Goal: Information Seeking & Learning: Learn about a topic

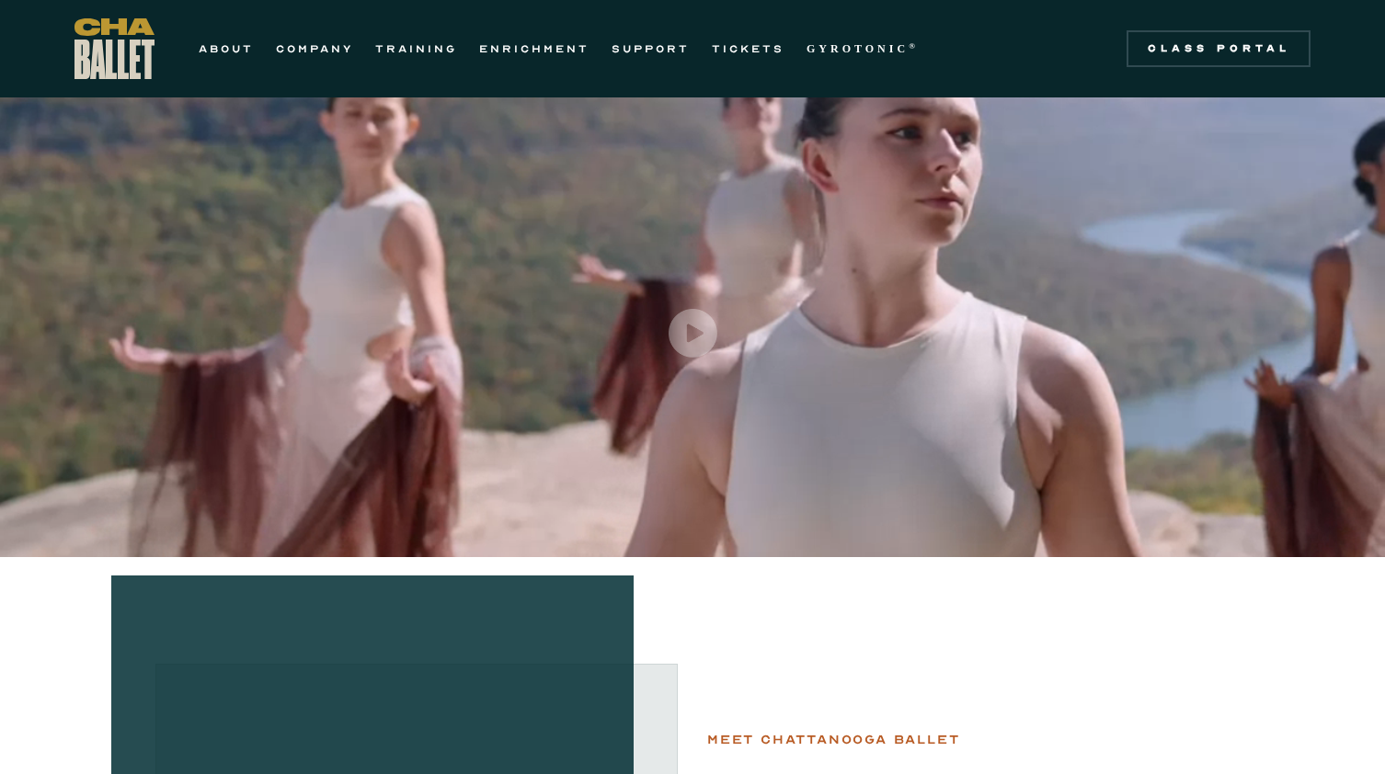
click at [868, 36] on div "ABOUT COMPANY TRAINING ENRICHMENT SUPPORT TICKETS GYROTONIC ® Information Style…" at bounding box center [501, 48] width 855 height 61
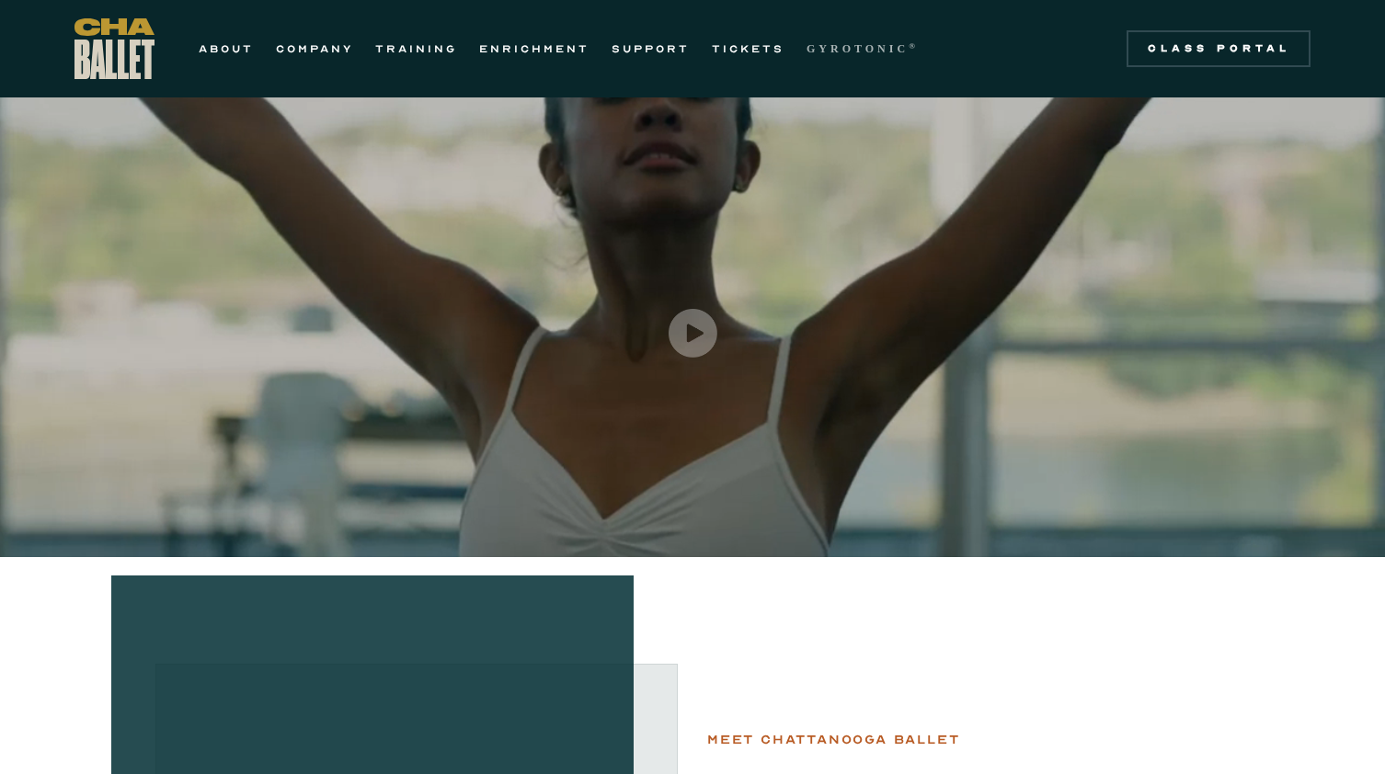
click at [866, 43] on strong "GYROTONIC" at bounding box center [857, 48] width 102 height 13
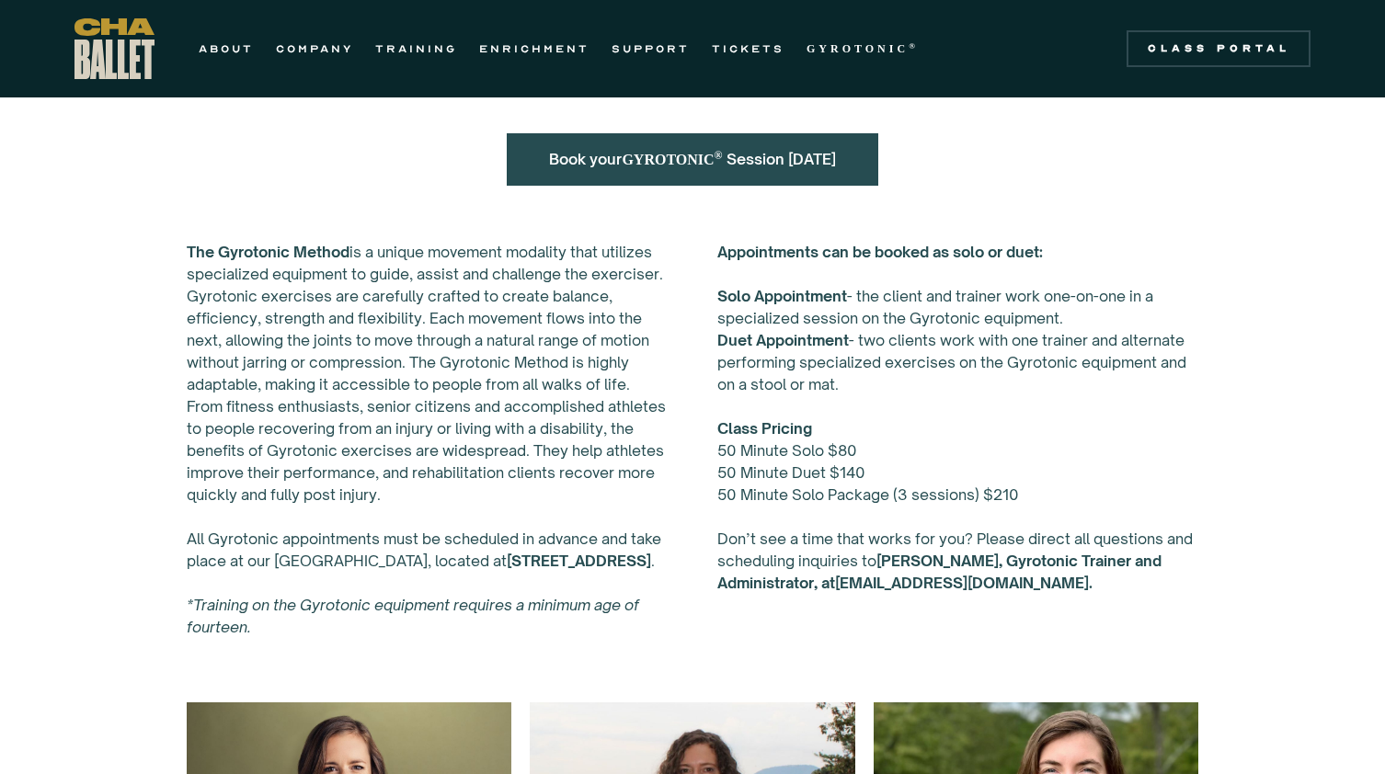
click at [749, 186] on div "Book your GYROTONIC ® Session [DATE]" at bounding box center [692, 159] width 460 height 89
click at [737, 166] on link "Book your GYROTONIC ® Session [DATE]" at bounding box center [692, 159] width 286 height 18
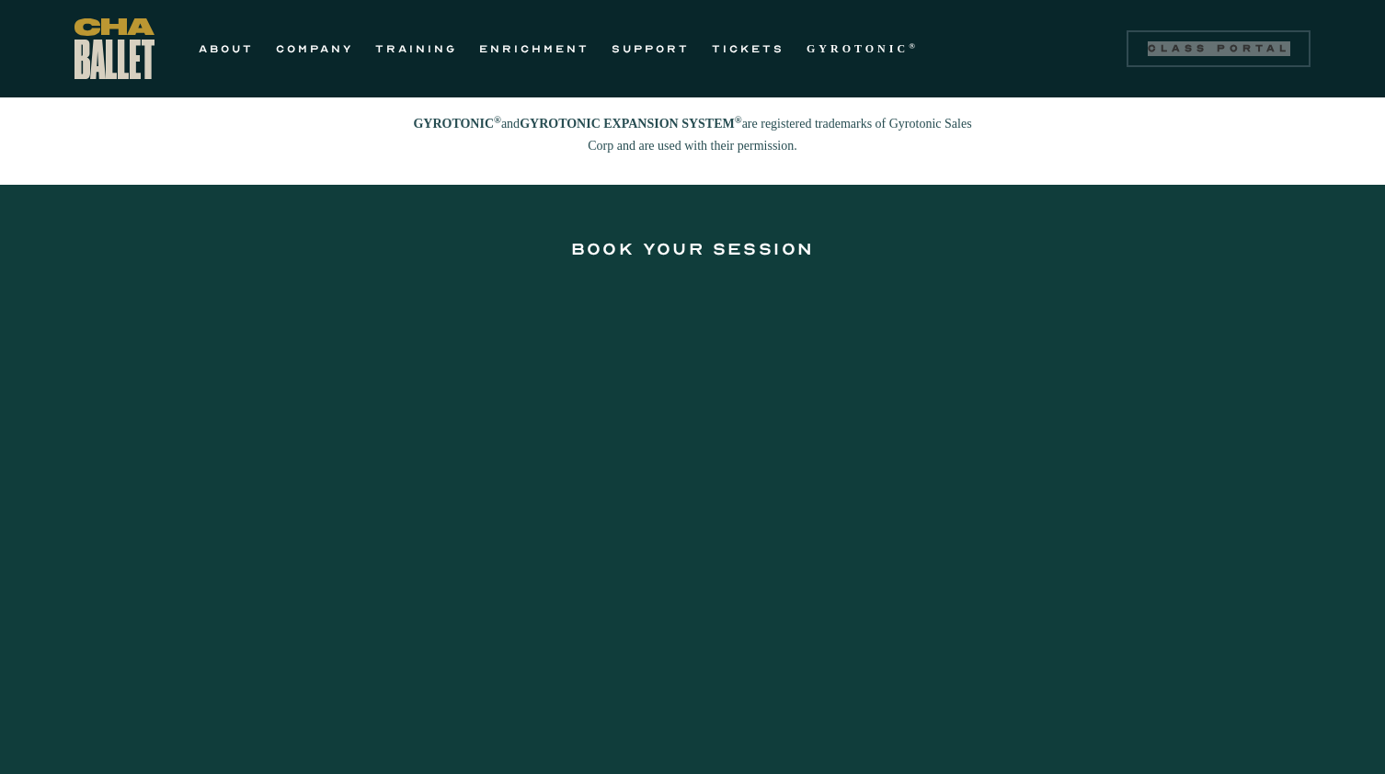
scroll to position [2492, 0]
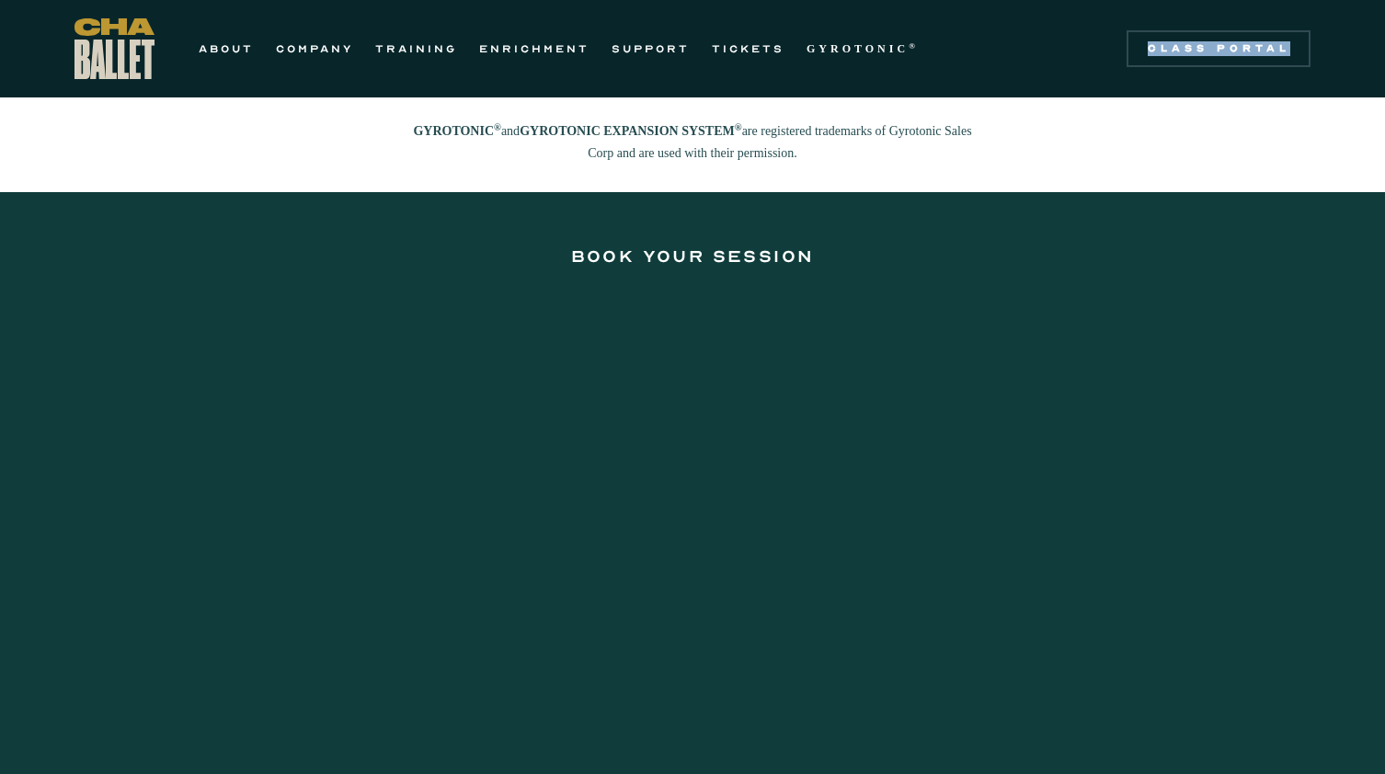
click at [1194, 410] on section "Book your Session" at bounding box center [692, 615] width 1385 height 846
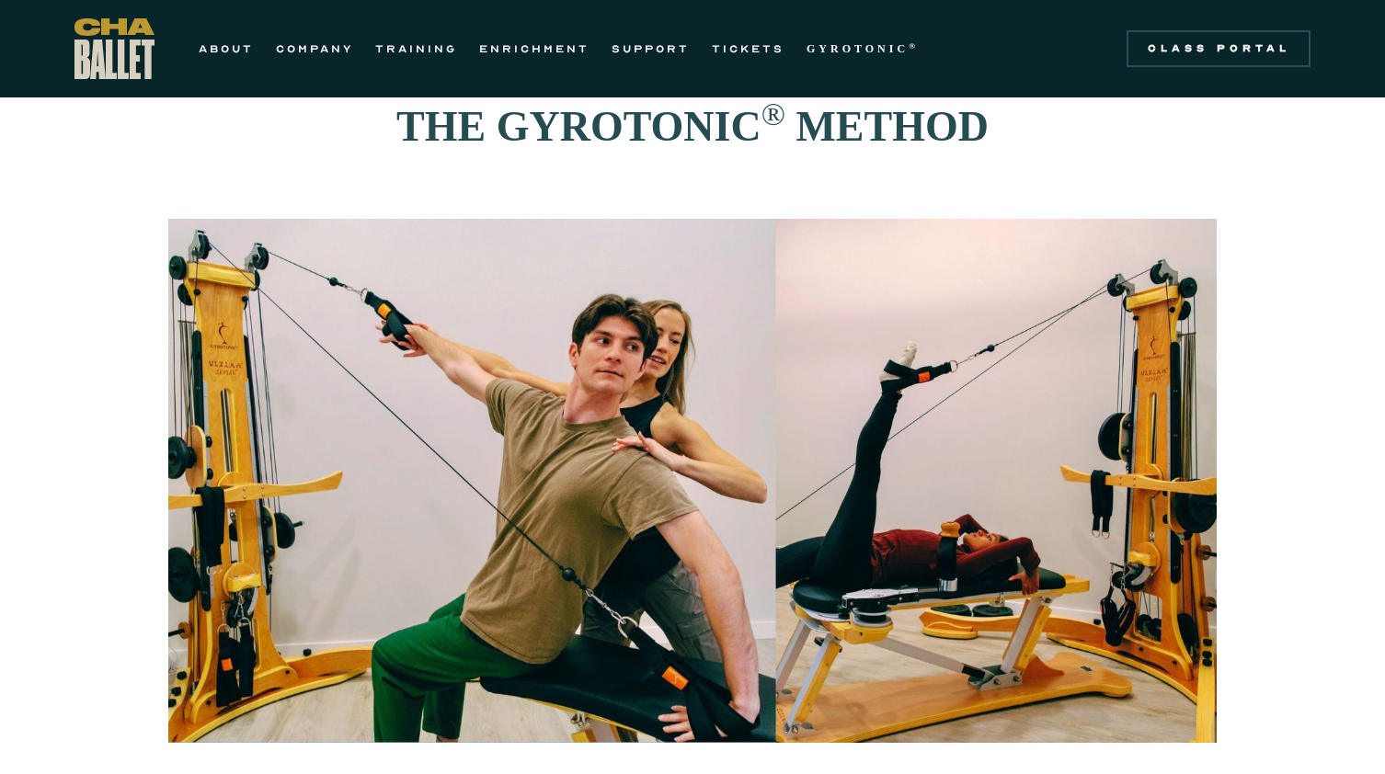
scroll to position [64, 0]
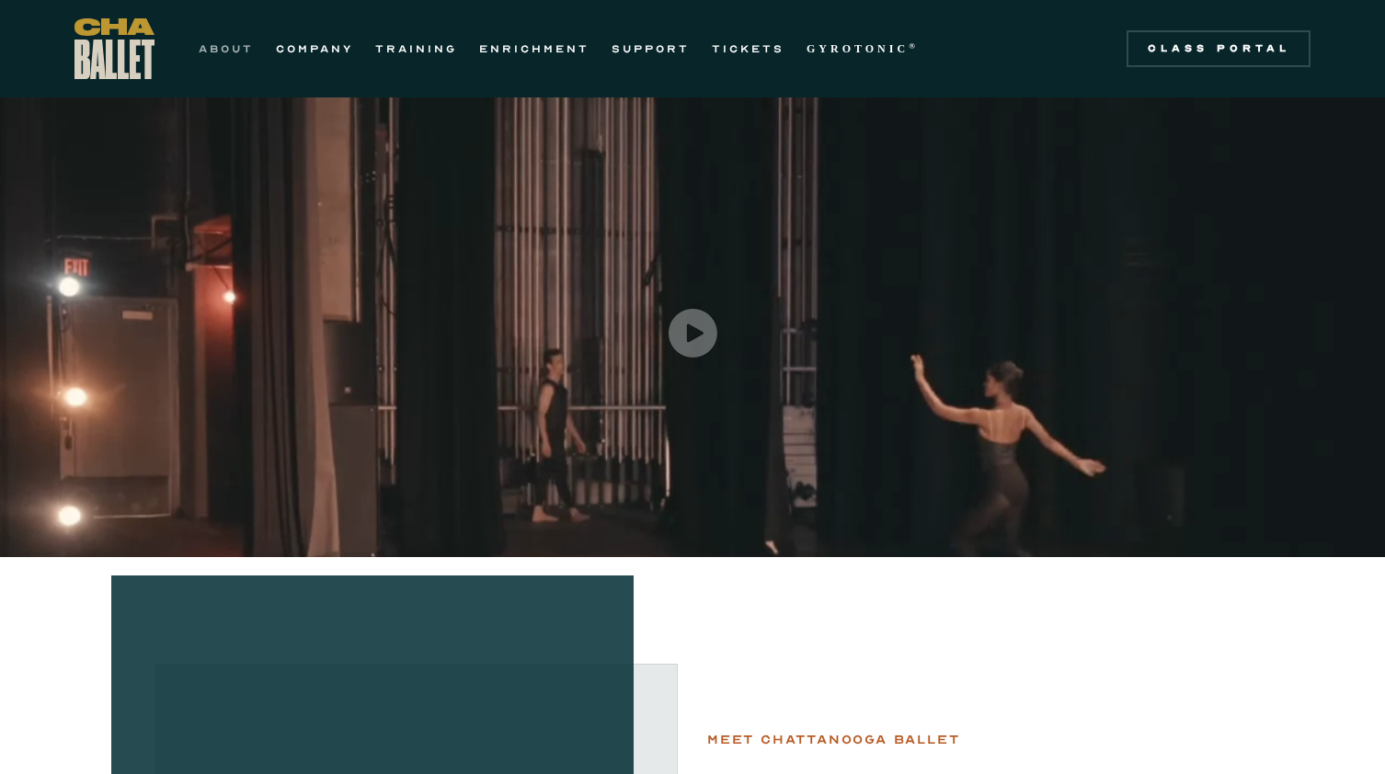
click at [230, 50] on link "ABOUT" at bounding box center [226, 49] width 55 height 22
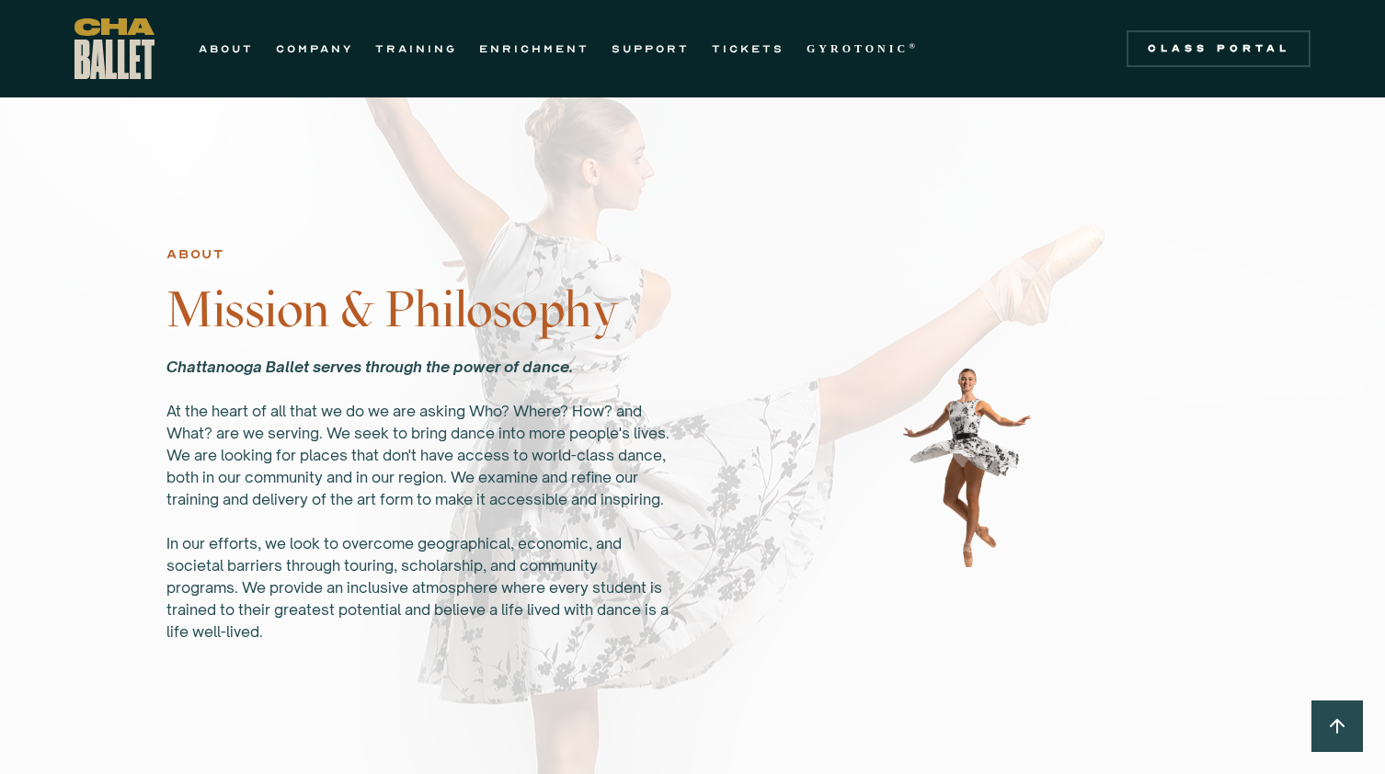
scroll to position [966, 0]
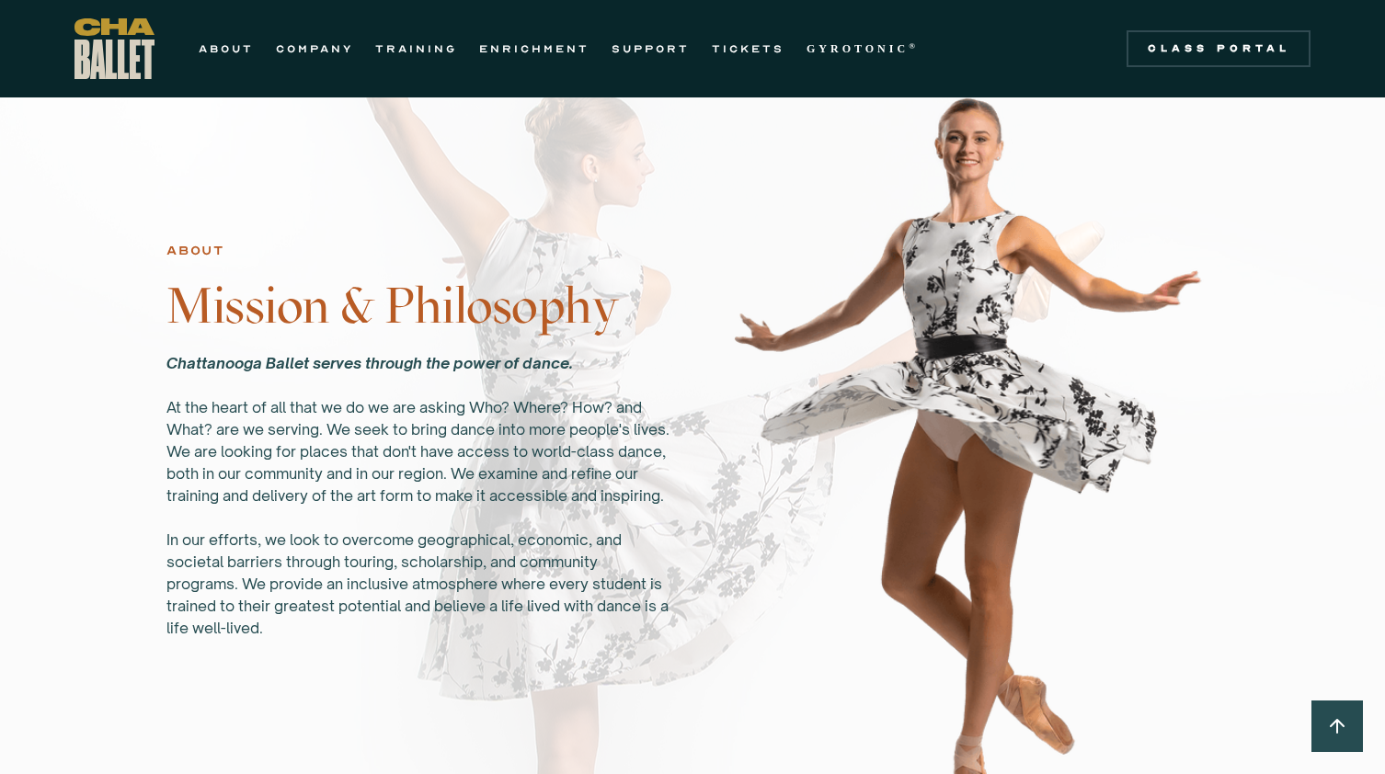
click at [235, 448] on div "Chattanooga Ballet serves through the power of dance. ‍ At the heart of all tha…" at bounding box center [418, 495] width 504 height 287
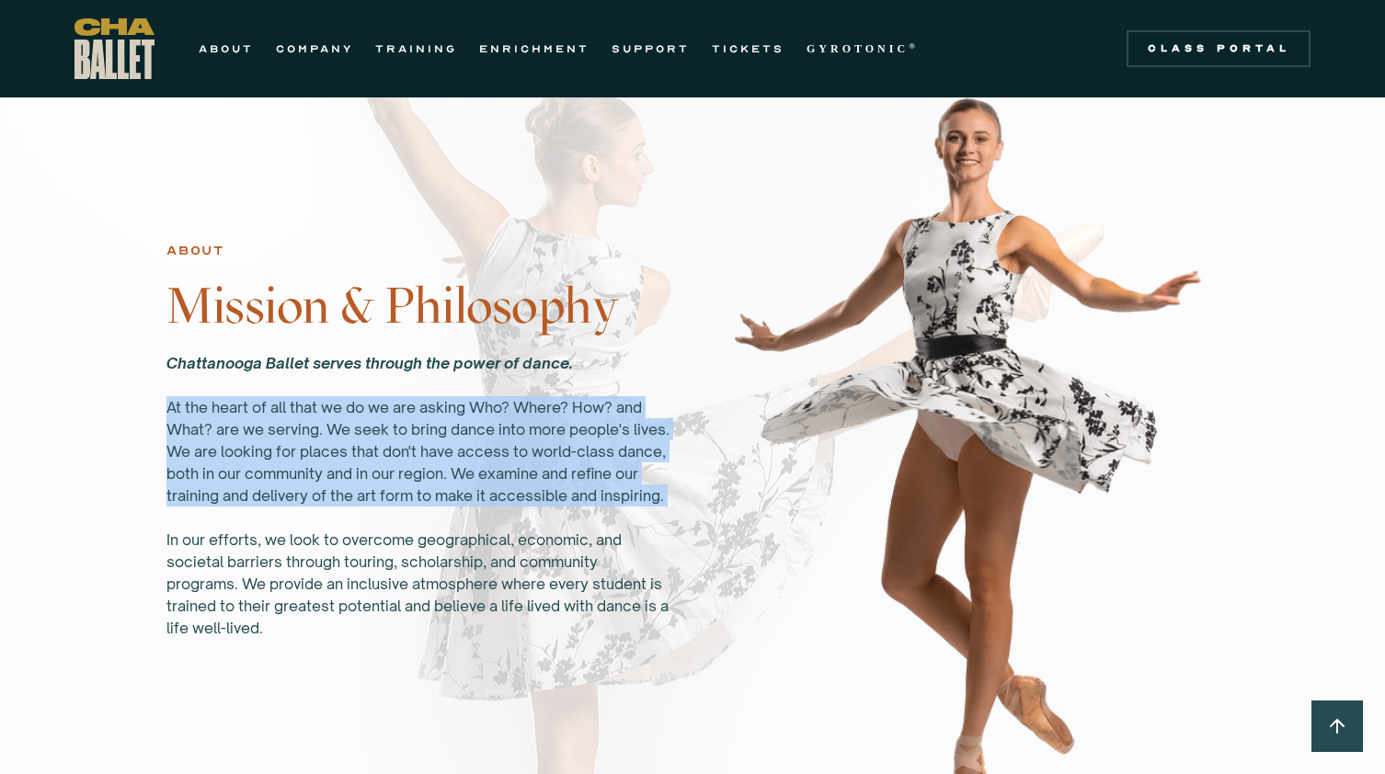
click at [235, 448] on div "Chattanooga Ballet serves through the power of dance. ‍ At the heart of all tha…" at bounding box center [418, 495] width 504 height 287
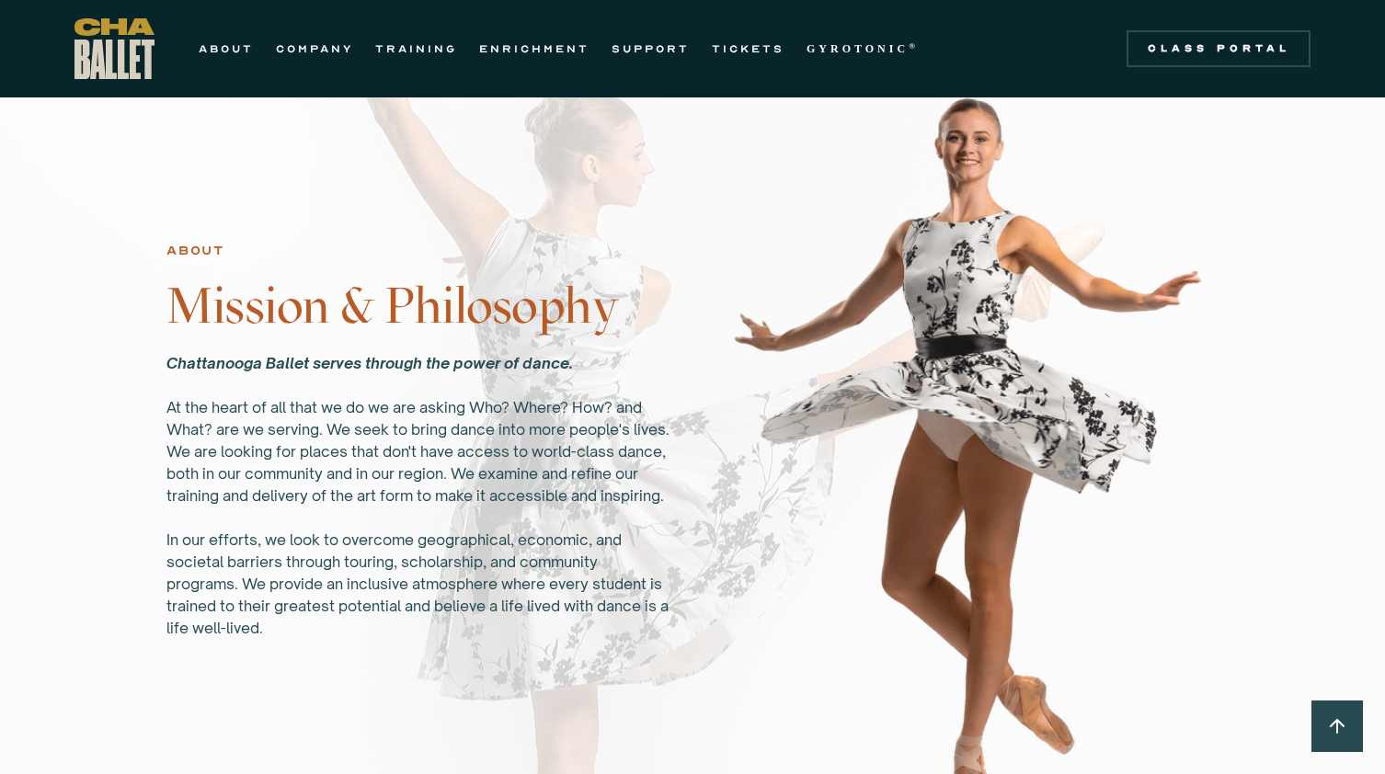
click at [235, 448] on div "Chattanooga Ballet serves through the power of dance. ‍ At the heart of all tha…" at bounding box center [418, 495] width 504 height 287
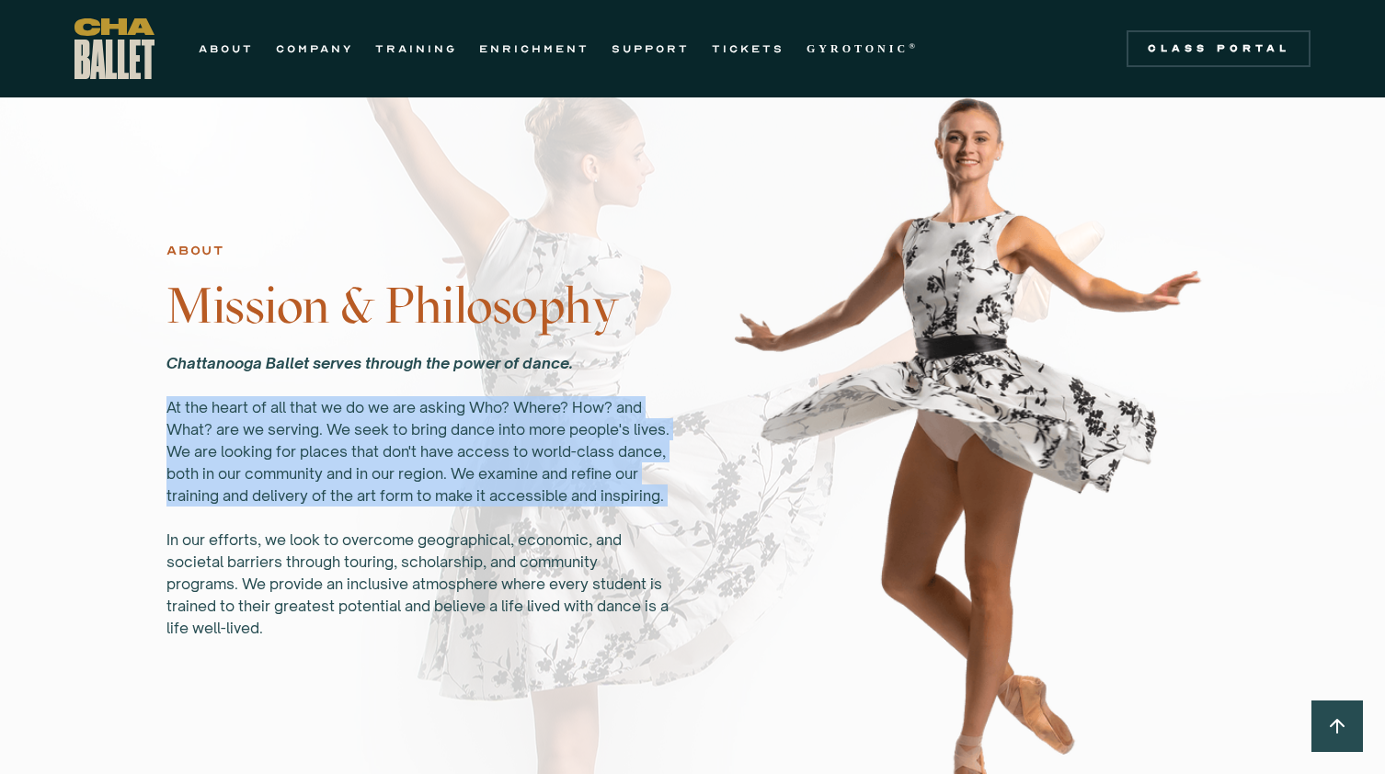
click at [235, 448] on div "Chattanooga Ballet serves through the power of dance. ‍ At the heart of all tha…" at bounding box center [418, 495] width 504 height 287
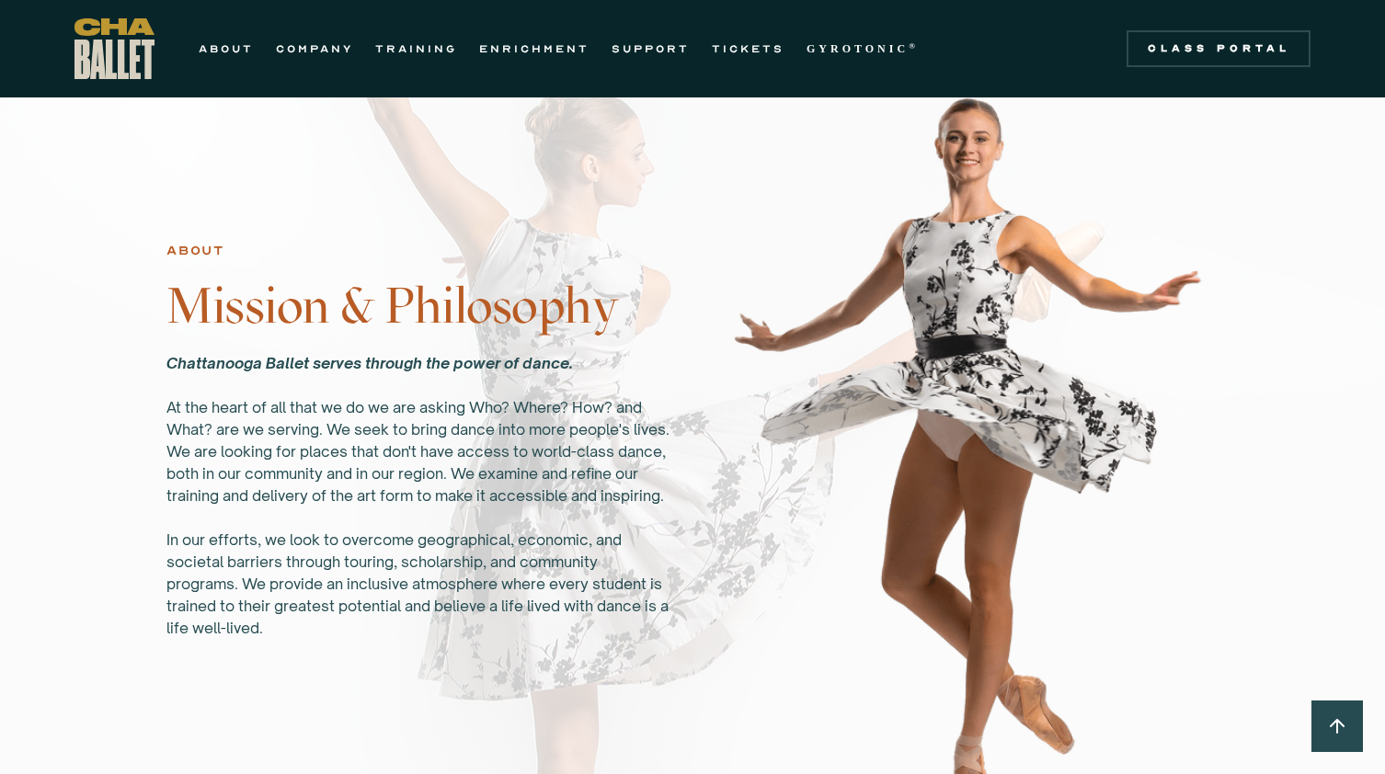
click at [235, 448] on div "Chattanooga Ballet serves through the power of dance. ‍ At the heart of all tha…" at bounding box center [418, 495] width 504 height 287
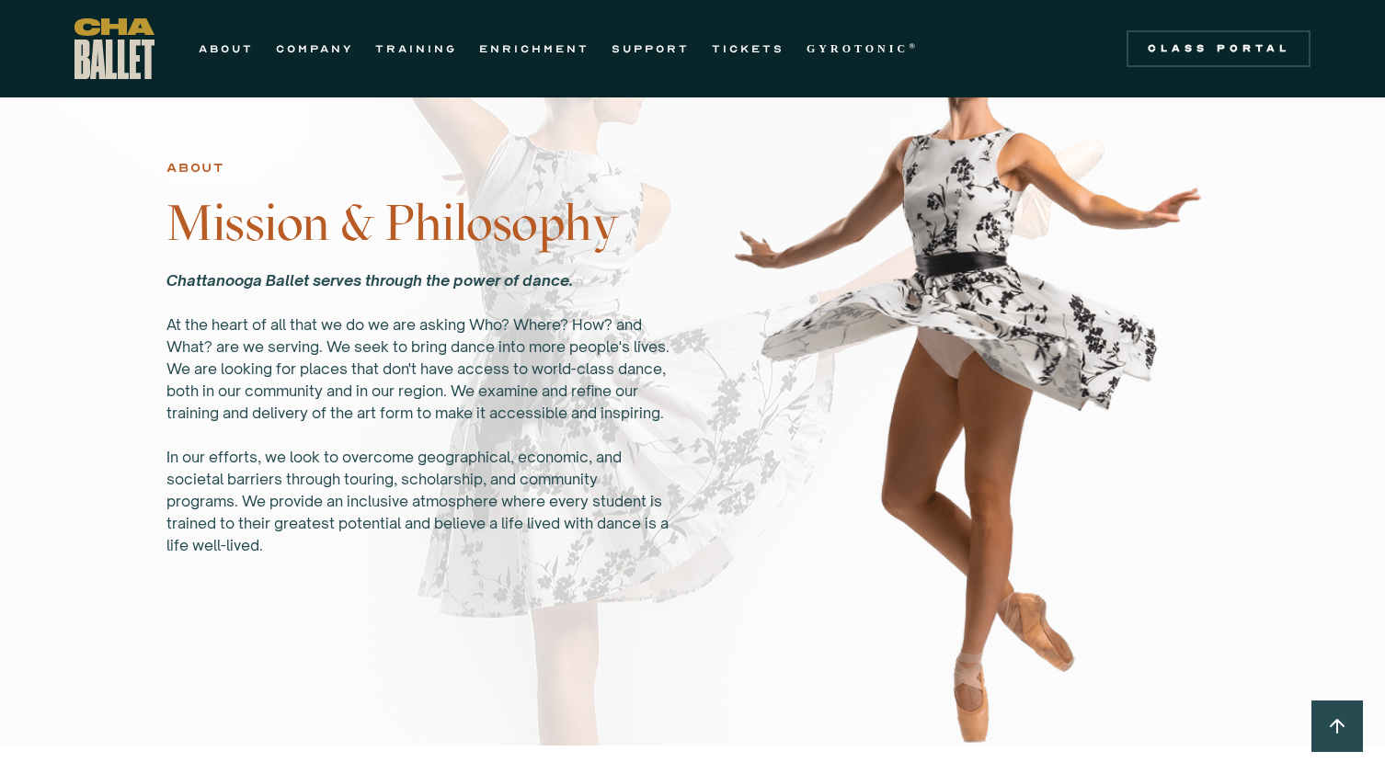
scroll to position [1052, 0]
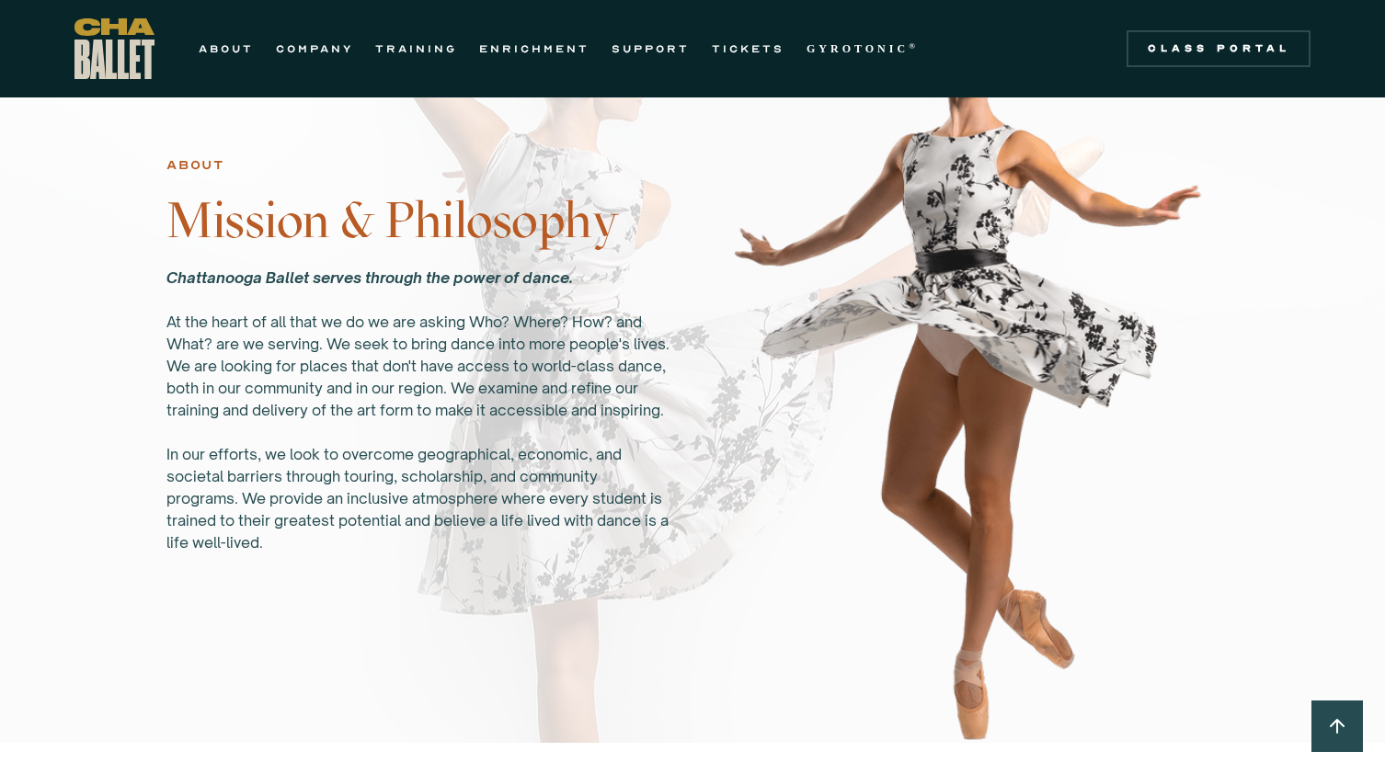
click at [235, 448] on div "Chattanooga Ballet serves through the power of dance. ‍ At the heart of all tha…" at bounding box center [418, 410] width 504 height 287
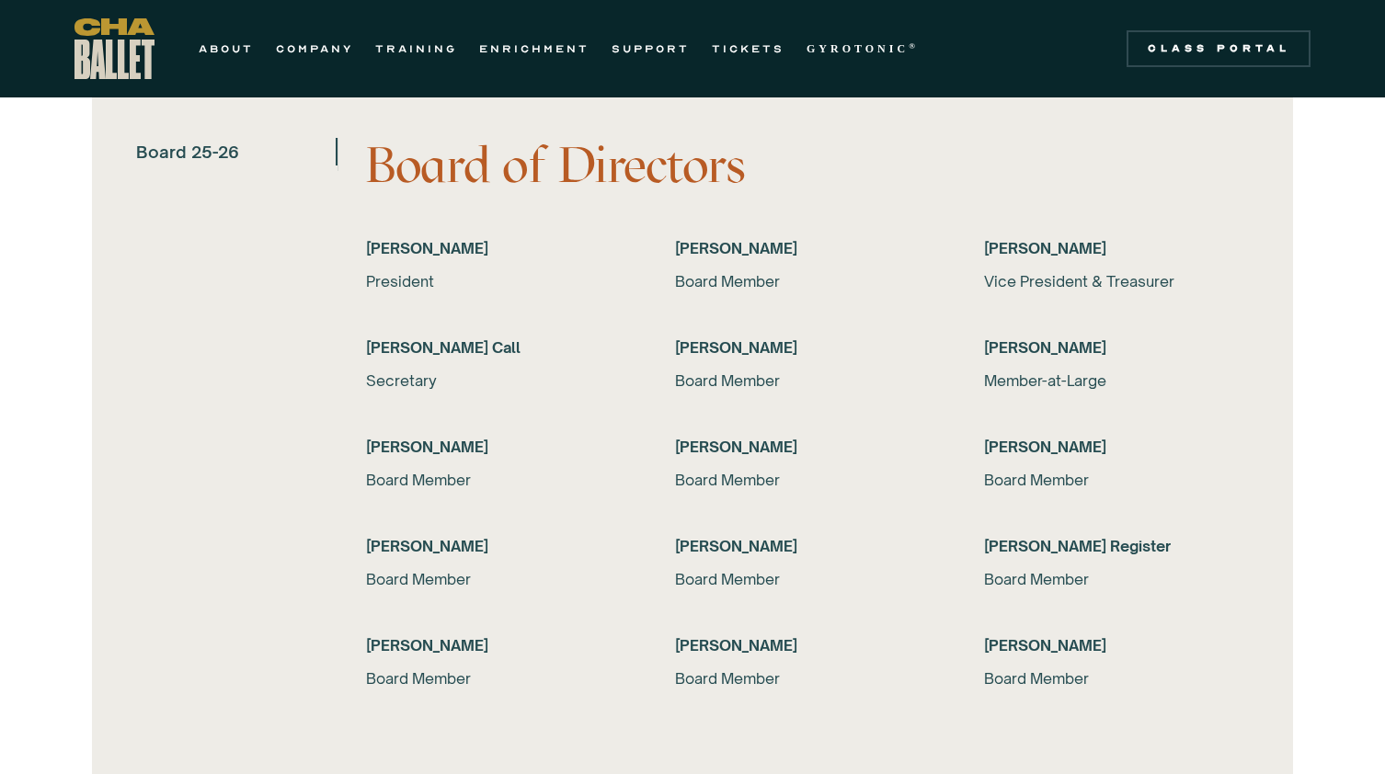
scroll to position [3538, 0]
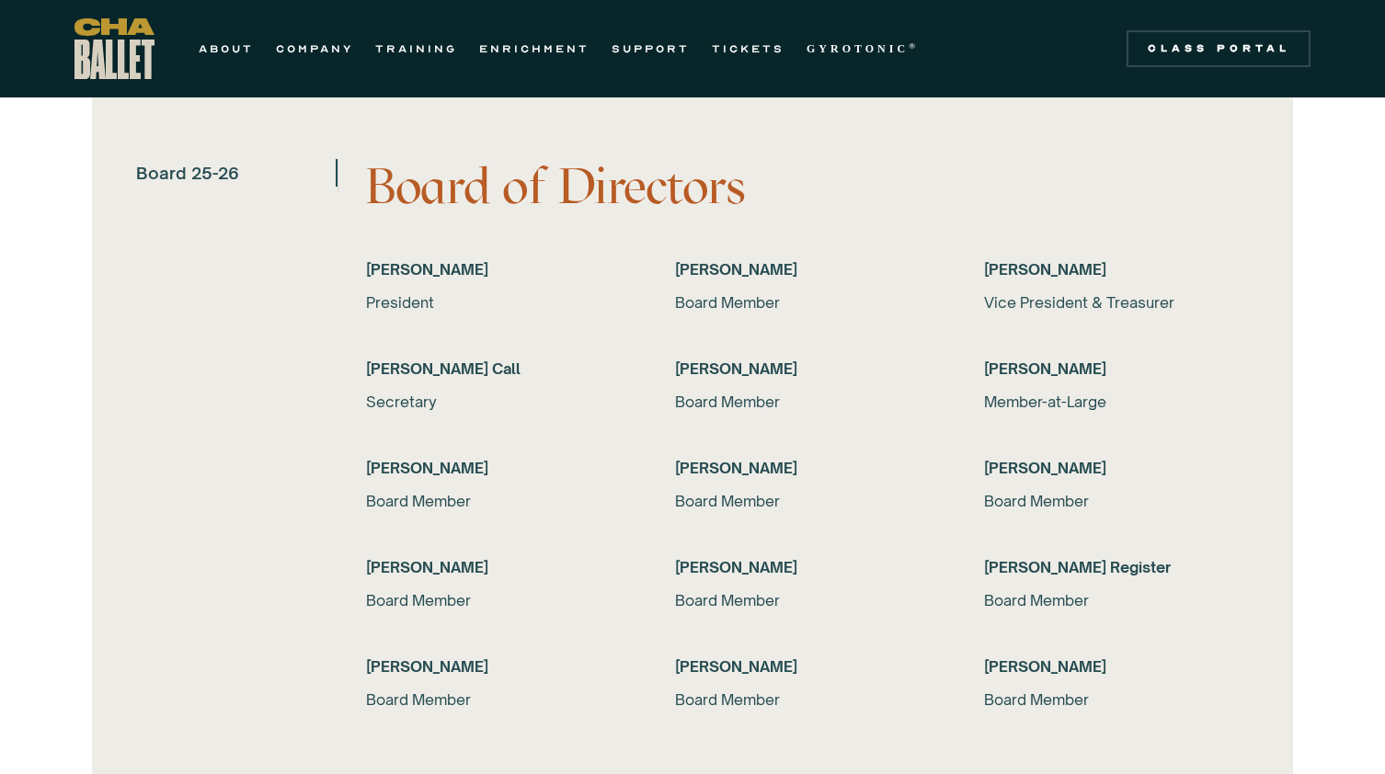
scroll to position [3602, 0]
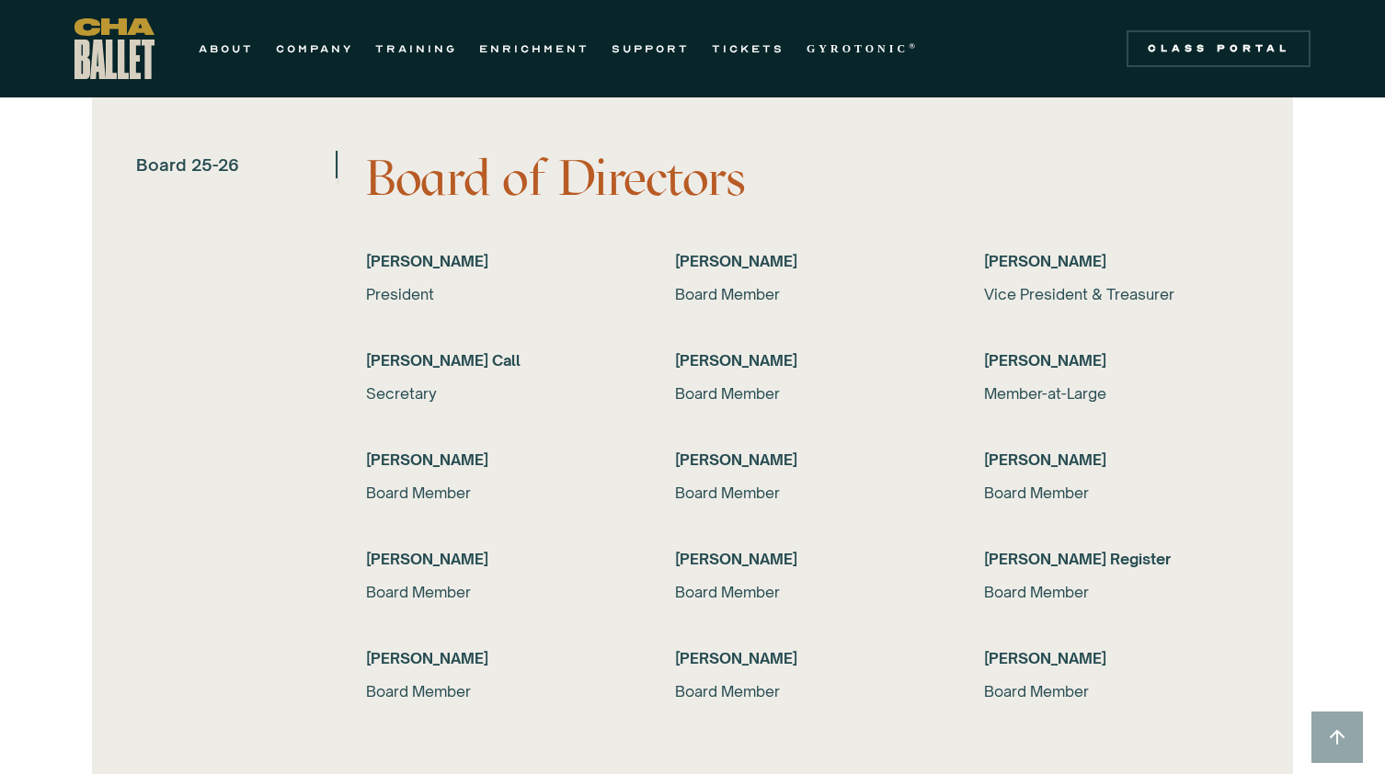
click at [228, 160] on div "Board 25-26" at bounding box center [187, 165] width 103 height 28
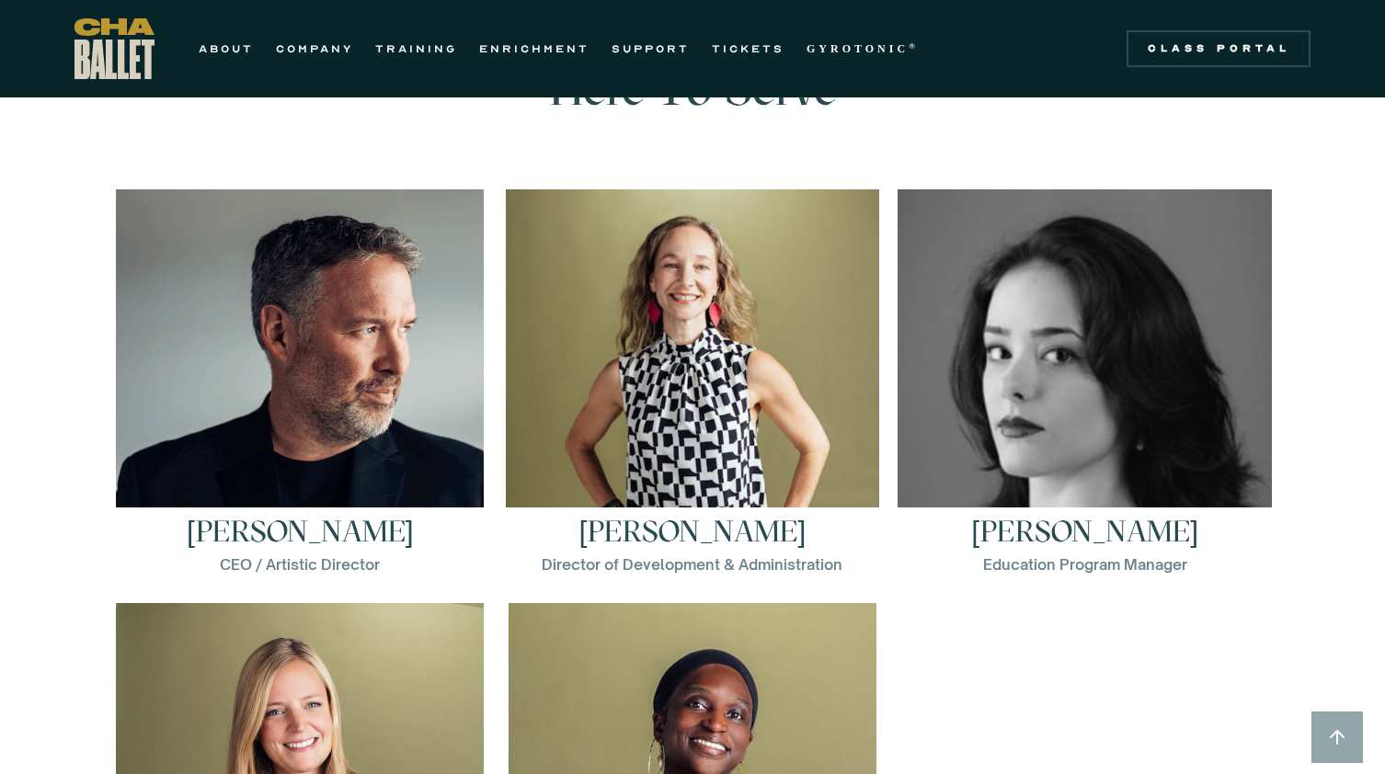
scroll to position [2500, 0]
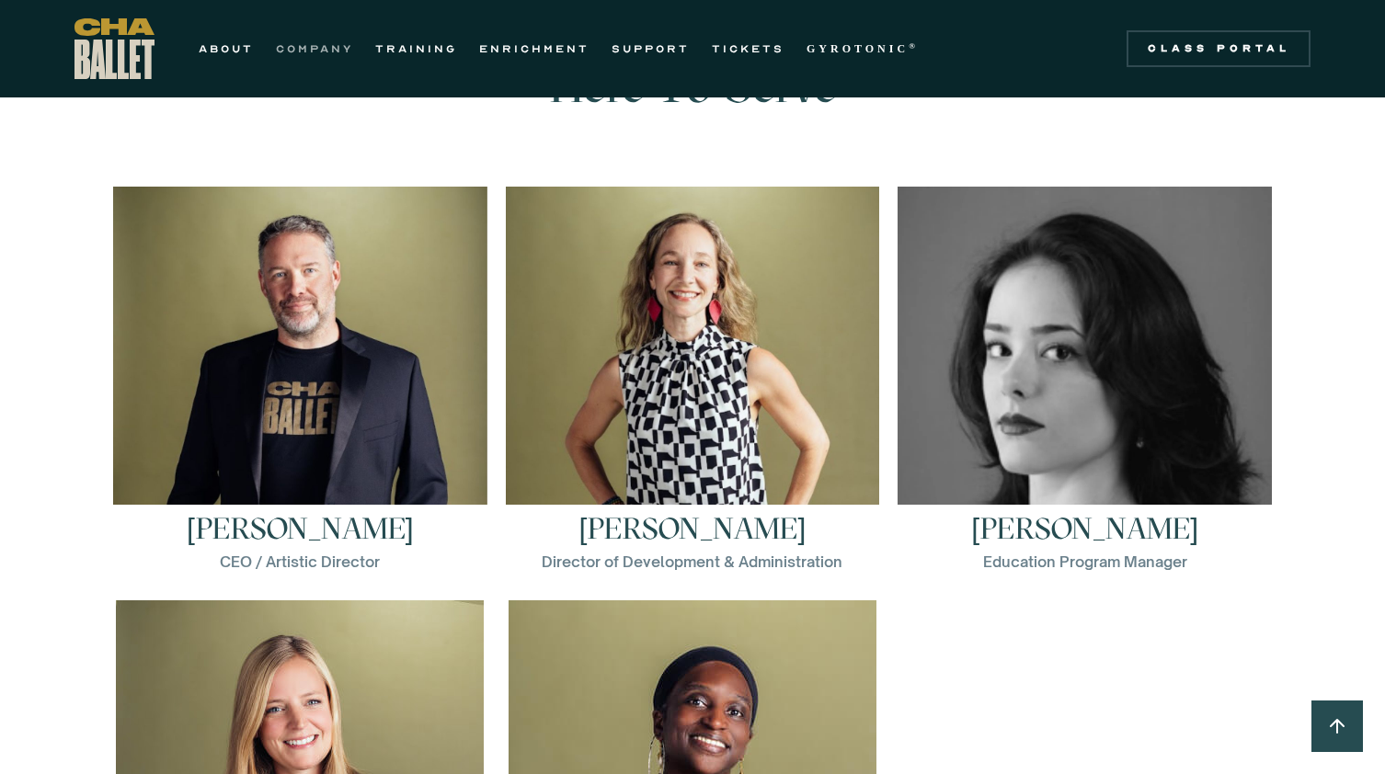
click at [330, 46] on link "COMPANY" at bounding box center [314, 49] width 77 height 22
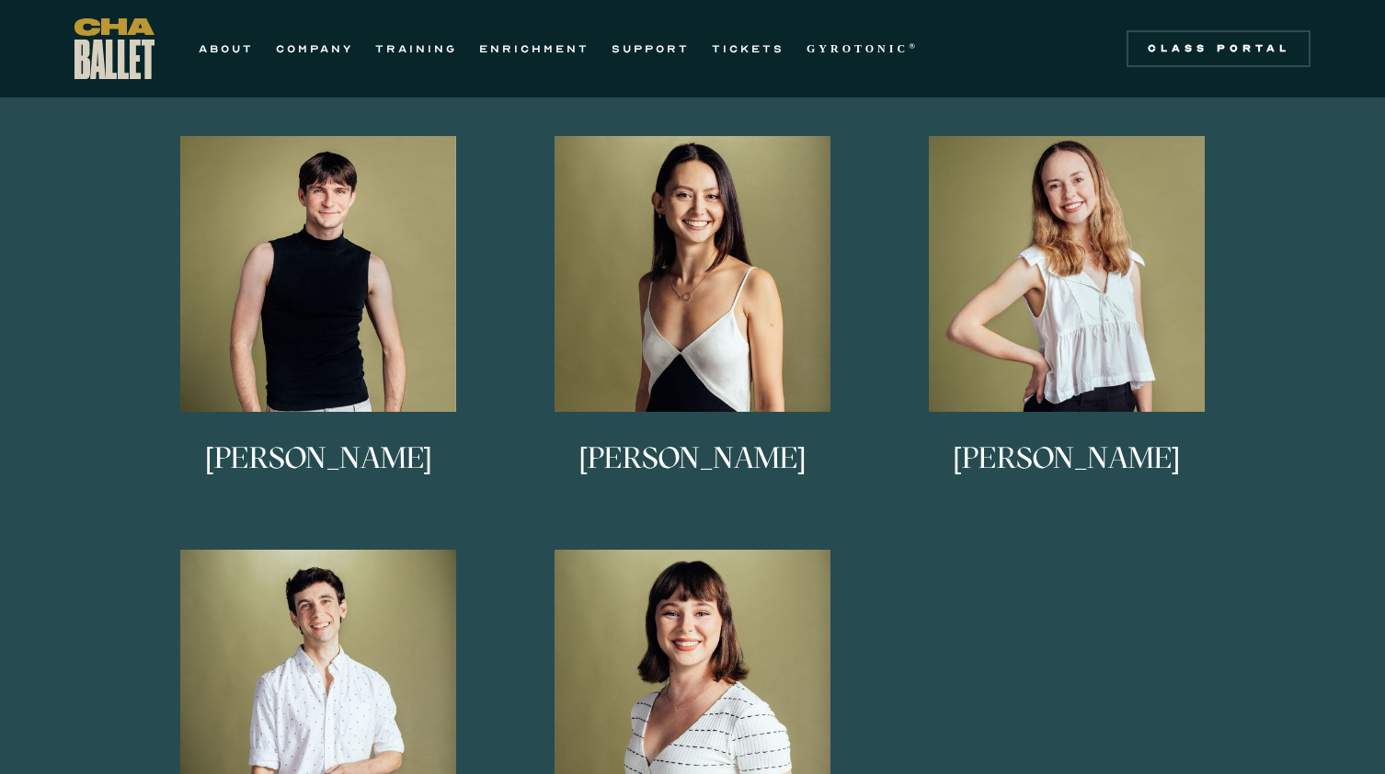
scroll to position [1033, 0]
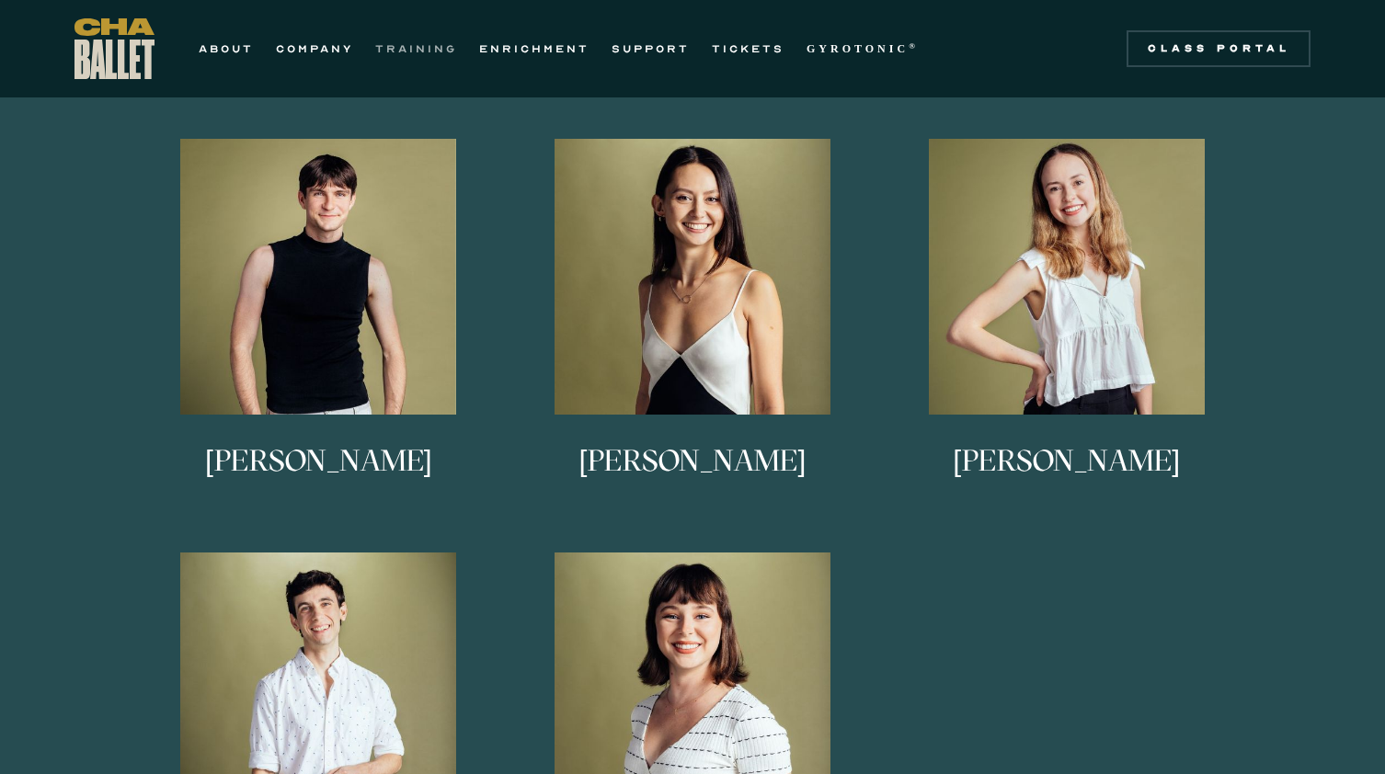
click at [425, 52] on link "TRAINING" at bounding box center [416, 49] width 82 height 22
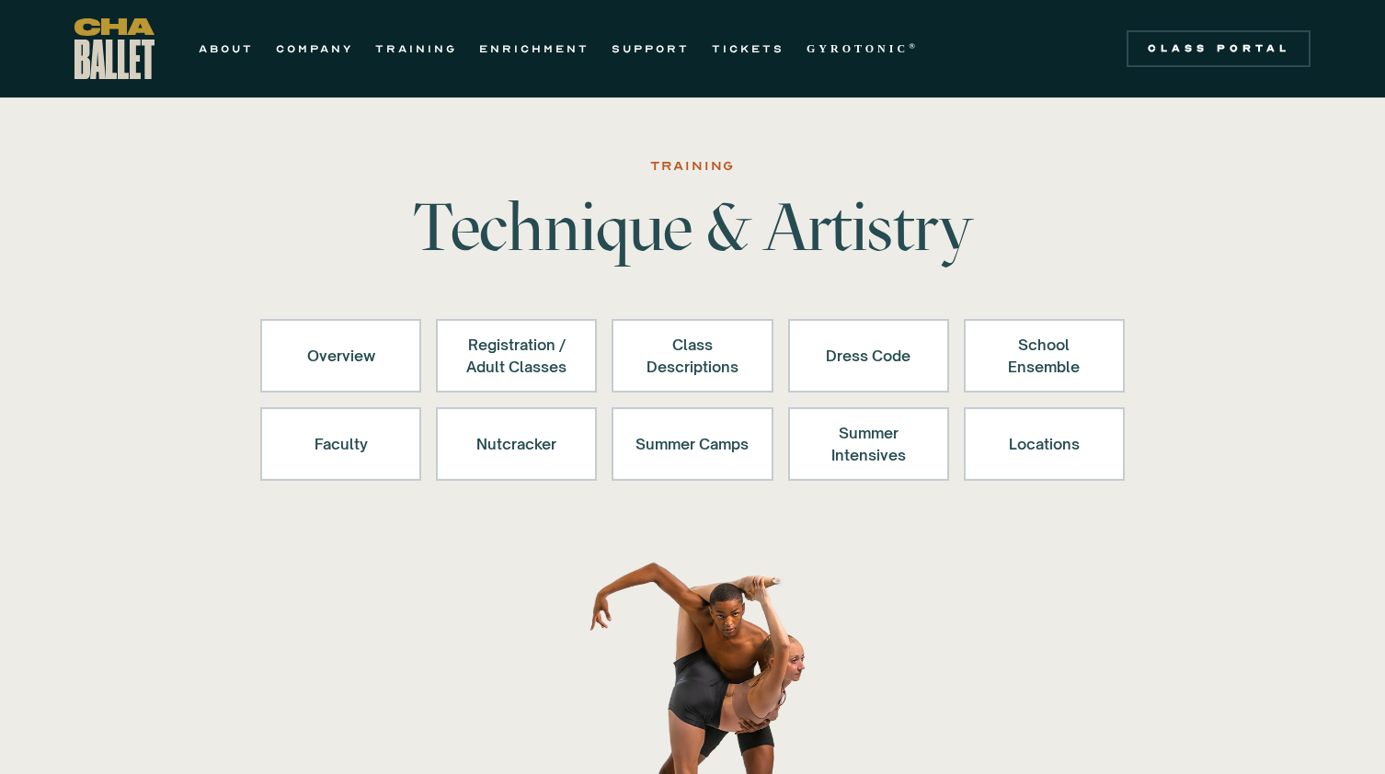
click at [93, 50] on img "home" at bounding box center [114, 48] width 80 height 61
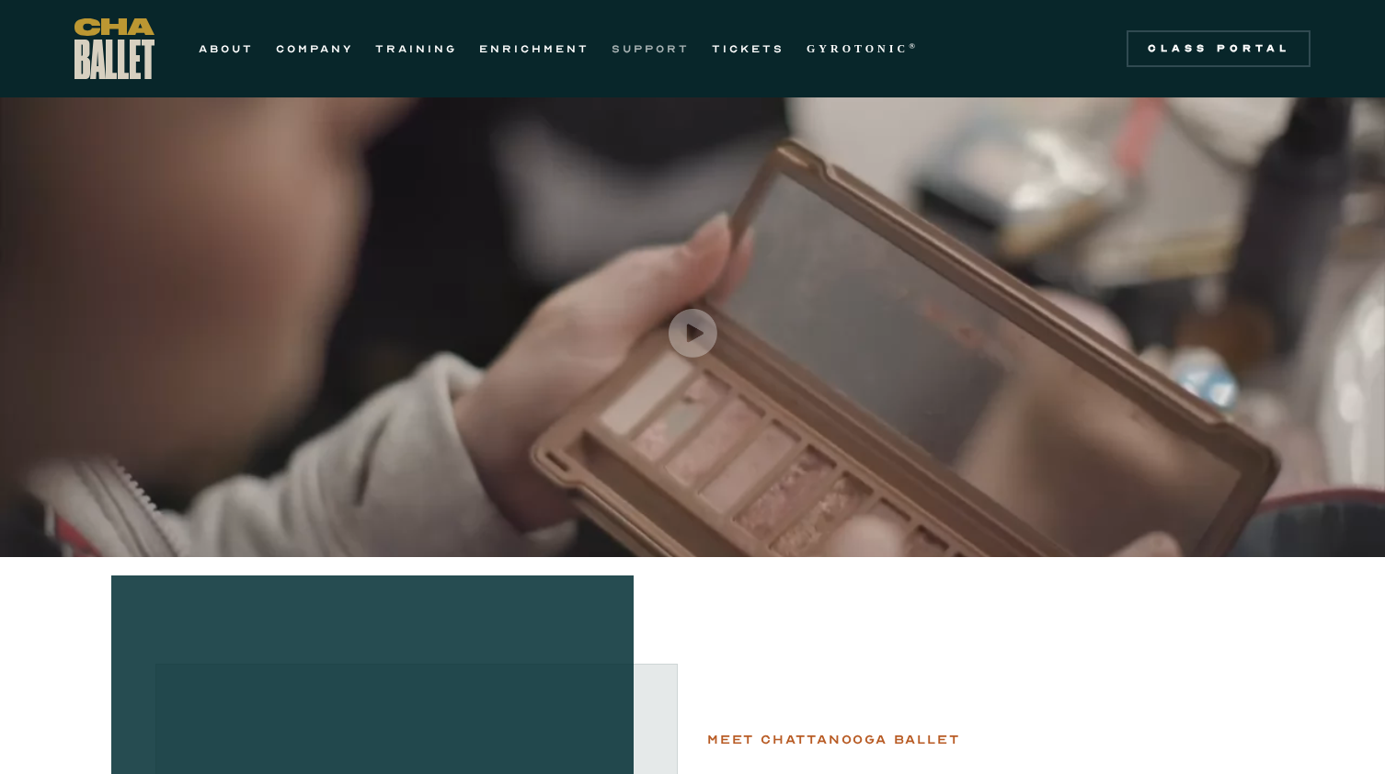
click at [646, 46] on link "SUPPORT" at bounding box center [650, 49] width 78 height 22
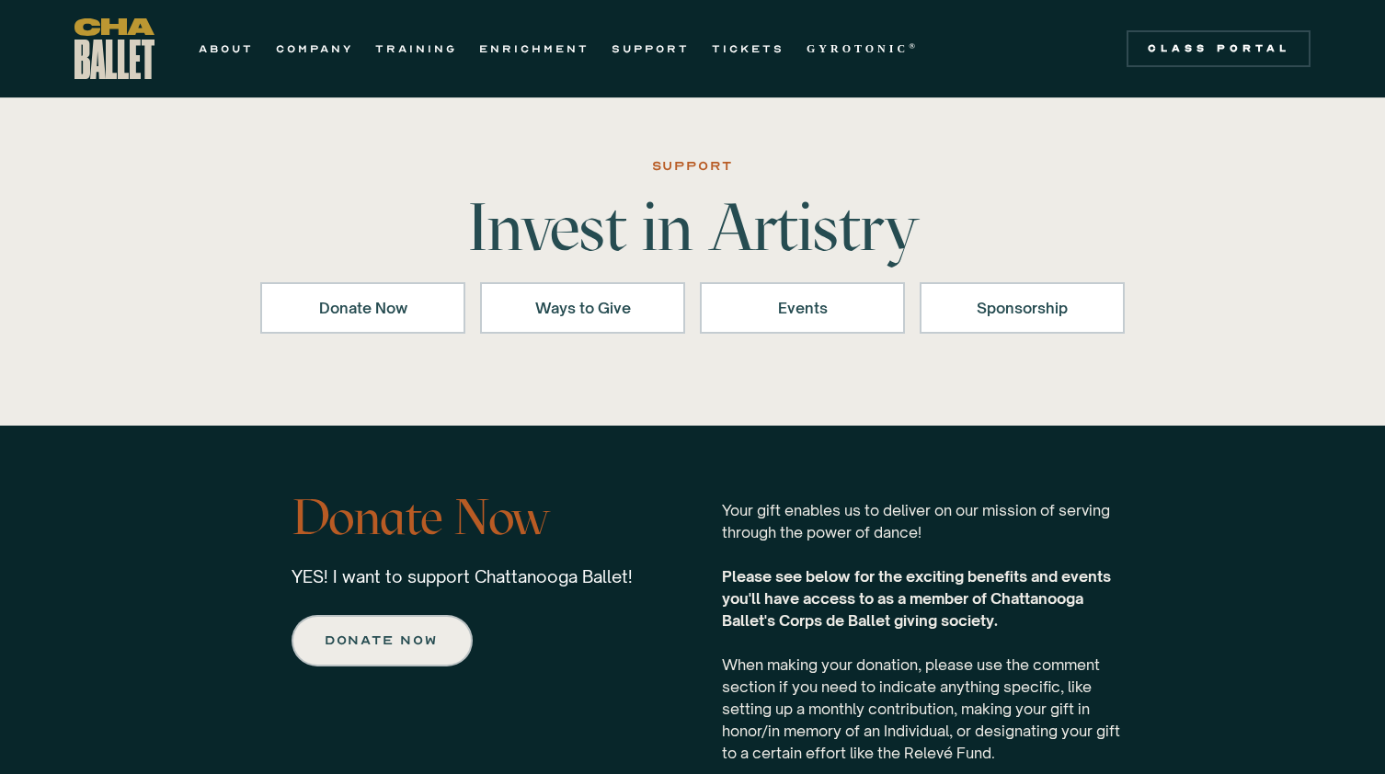
click at [372, 38] on nav "ABOUT COMPANY TRAINING ENRICHMENT SUPPORT TICKETS GYROTONIC ® Information Style…" at bounding box center [559, 49] width 742 height 22
click at [399, 45] on link "TRAINING" at bounding box center [416, 49] width 82 height 22
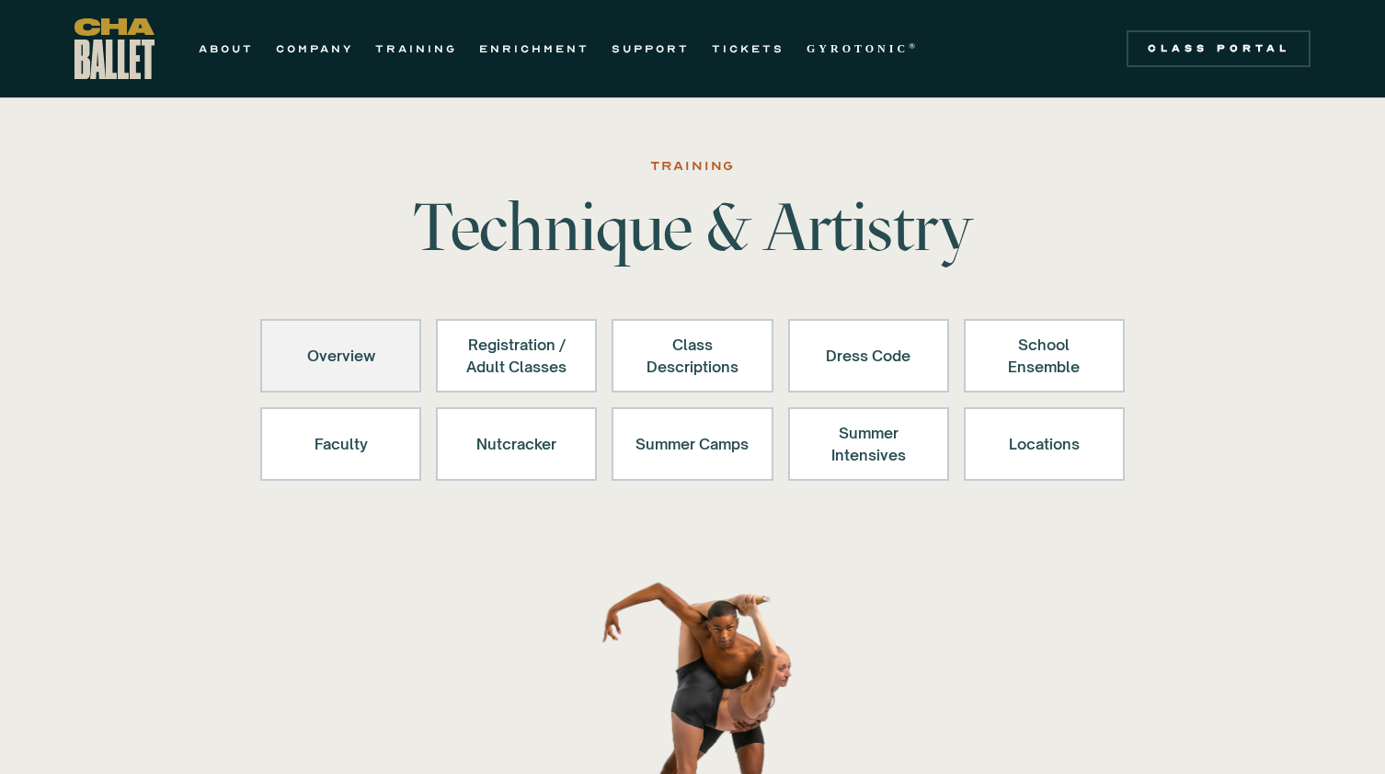
click at [346, 348] on div "Overview" at bounding box center [340, 356] width 113 height 44
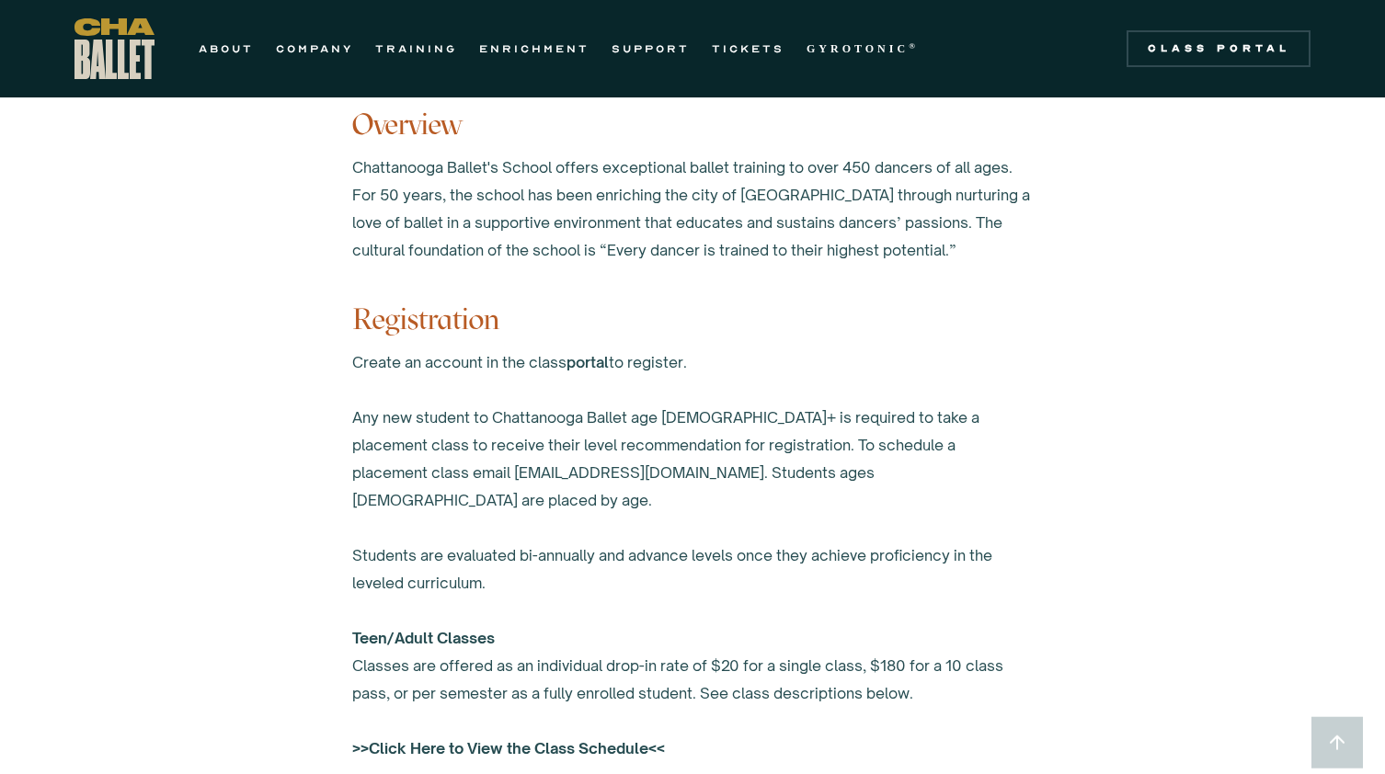
scroll to position [921, 0]
click at [495, 245] on div "Chattanooga Ballet's School offers exceptional ballet training to over 450 danc…" at bounding box center [692, 210] width 680 height 110
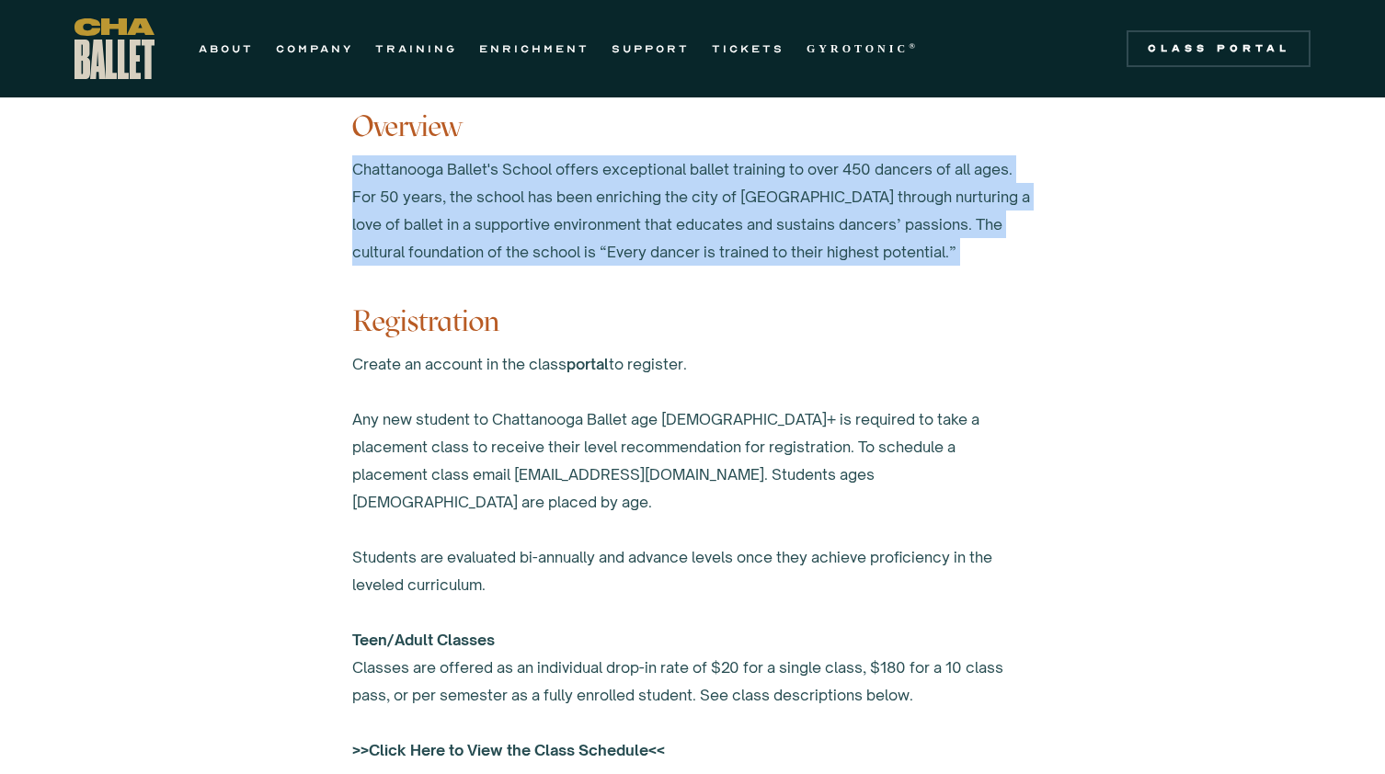
click at [495, 245] on div "Chattanooga Ballet's School offers exceptional ballet training to over 450 danc…" at bounding box center [692, 210] width 680 height 110
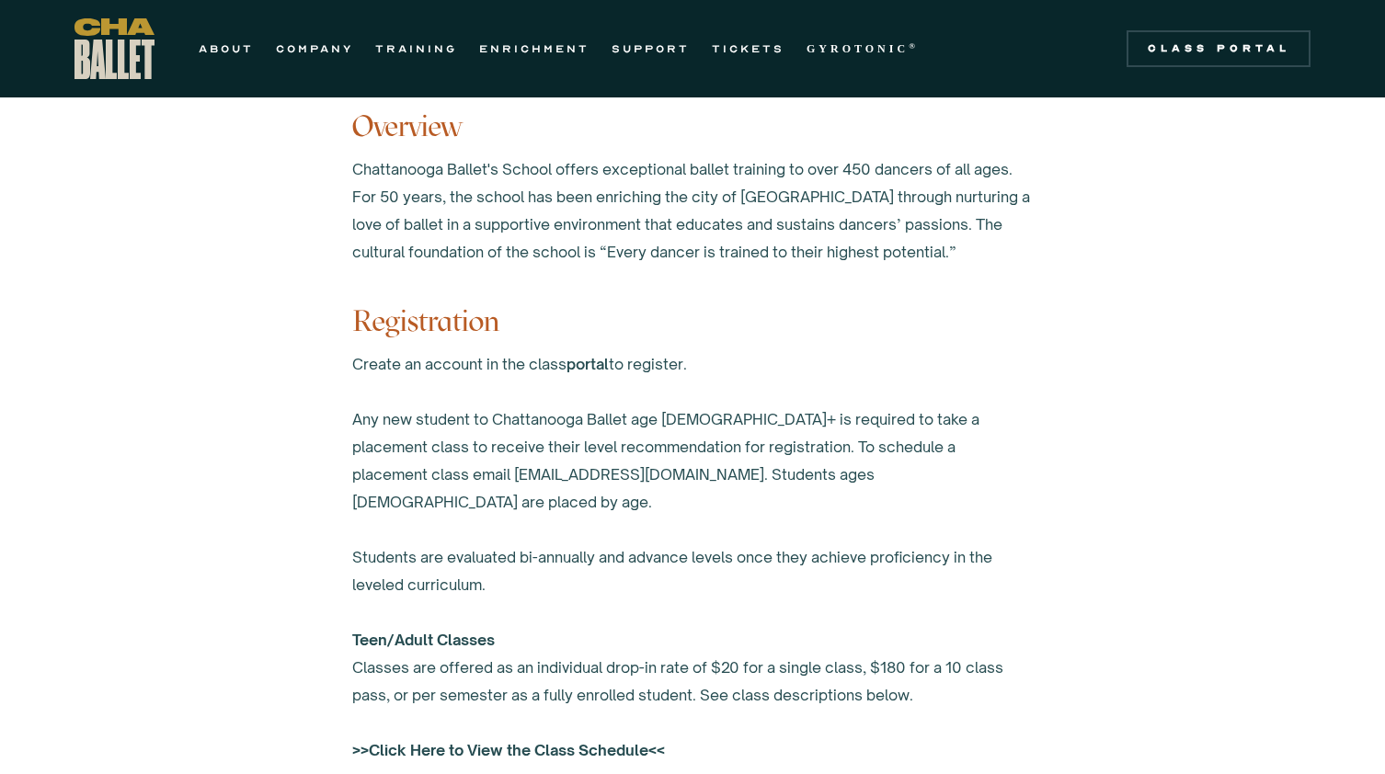
click at [495, 245] on div "Chattanooga Ballet's School offers exceptional ballet training to over 450 danc…" at bounding box center [692, 210] width 680 height 110
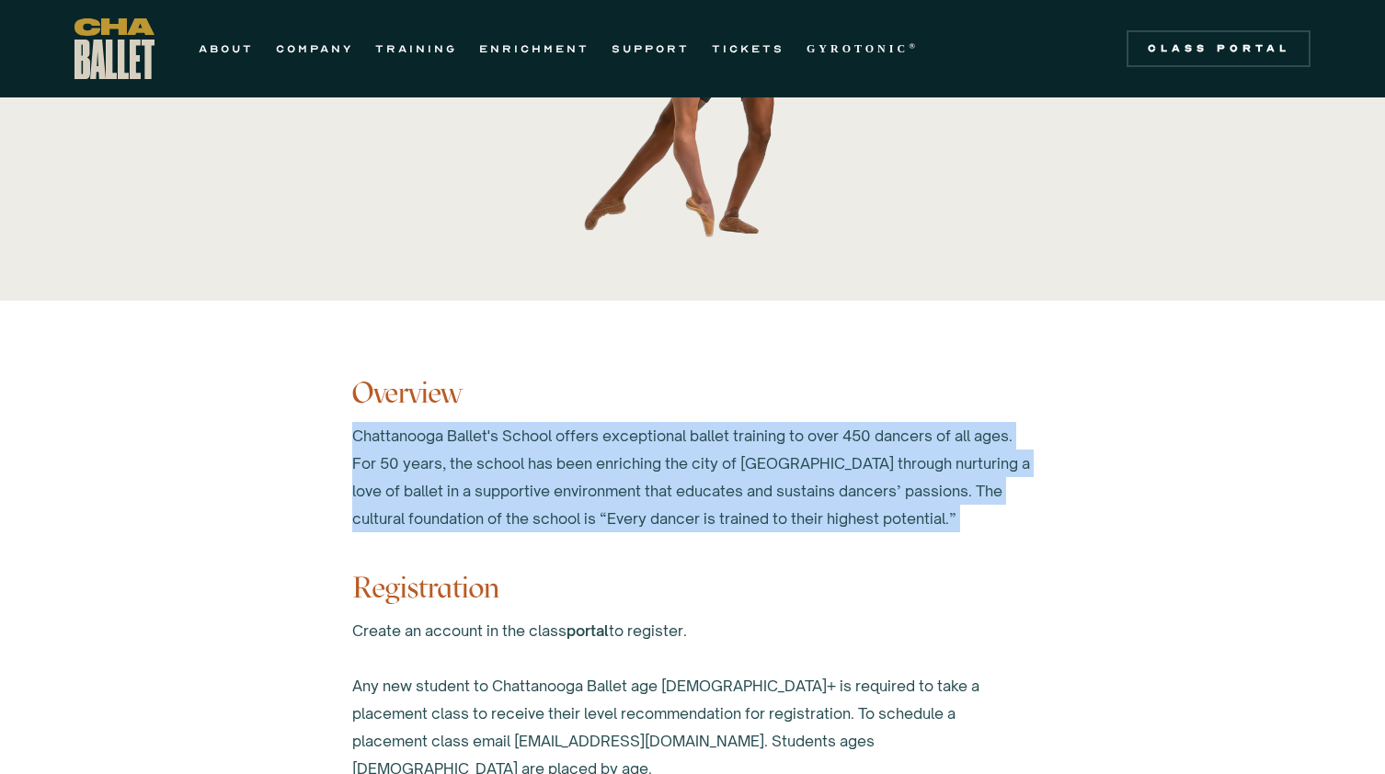
scroll to position [642, 0]
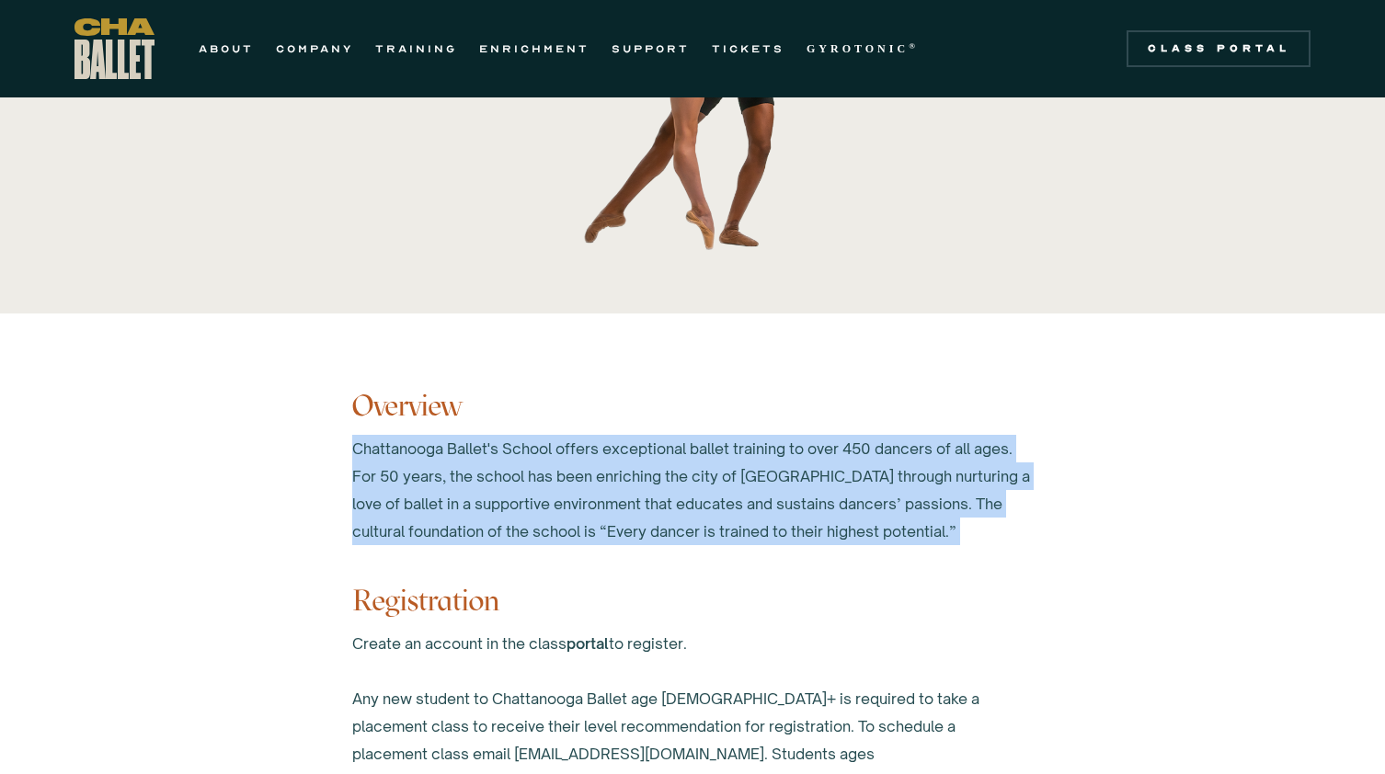
click at [528, 458] on div "Chattanooga Ballet's School offers exceptional ballet training to over 450 danc…" at bounding box center [692, 490] width 680 height 110
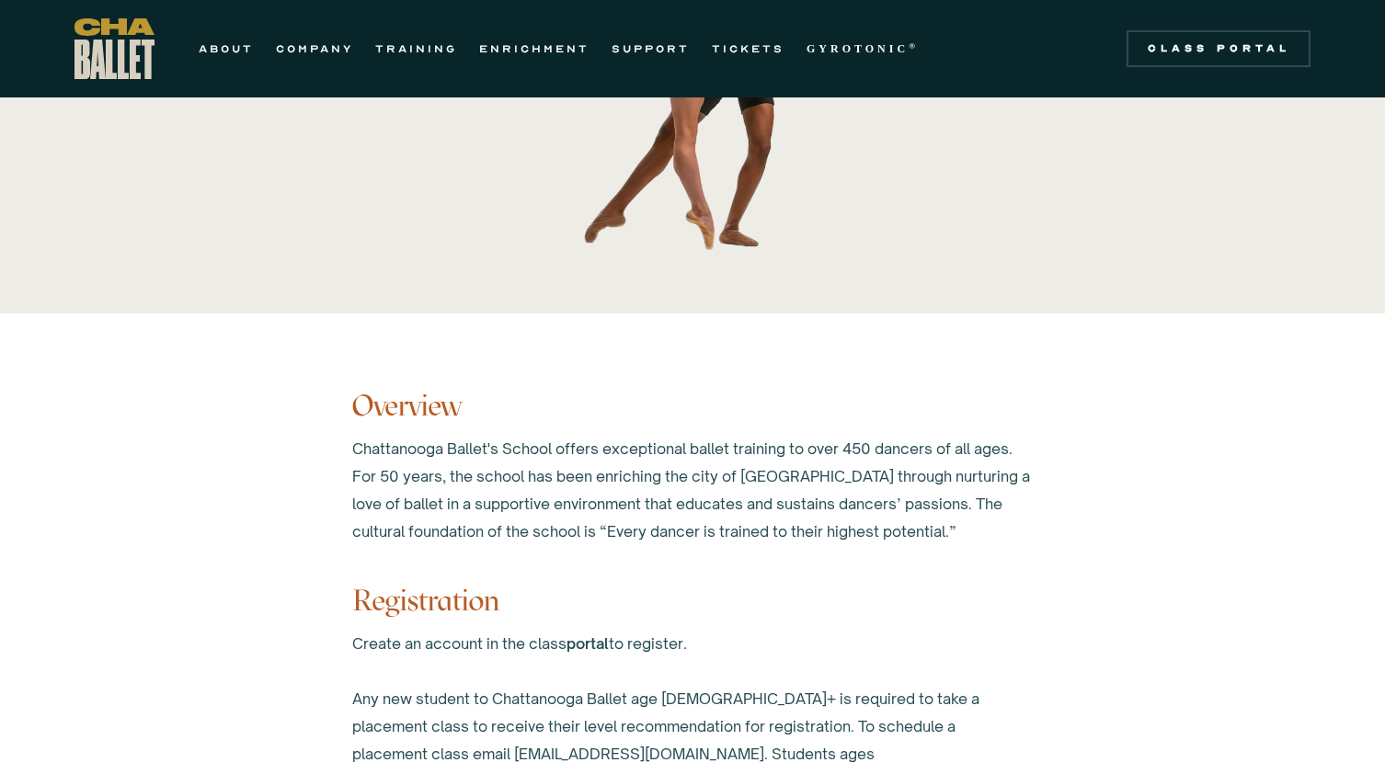
click at [528, 458] on div "Chattanooga Ballet's School offers exceptional ballet training to over 450 danc…" at bounding box center [692, 490] width 680 height 110
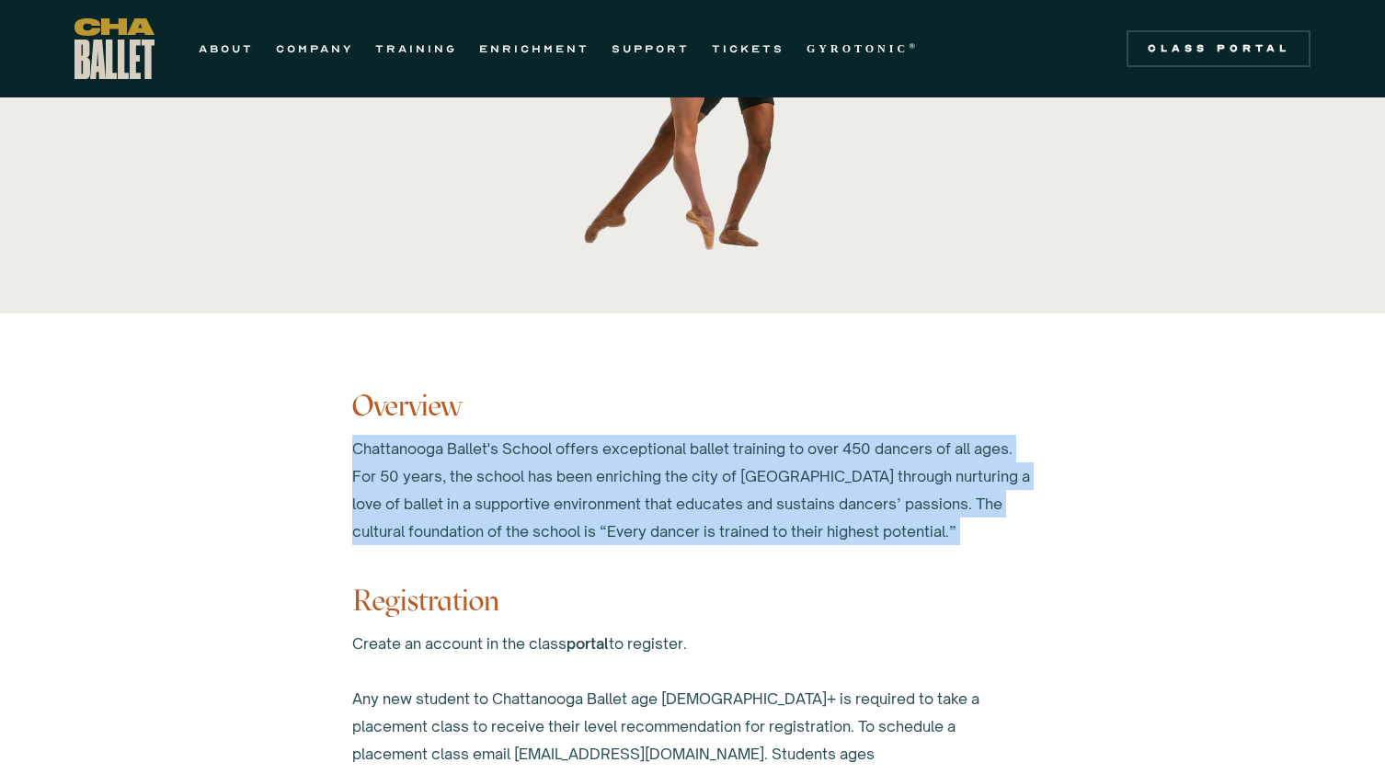
click at [528, 458] on div "Chattanooga Ballet's School offers exceptional ballet training to over 450 danc…" at bounding box center [692, 490] width 680 height 110
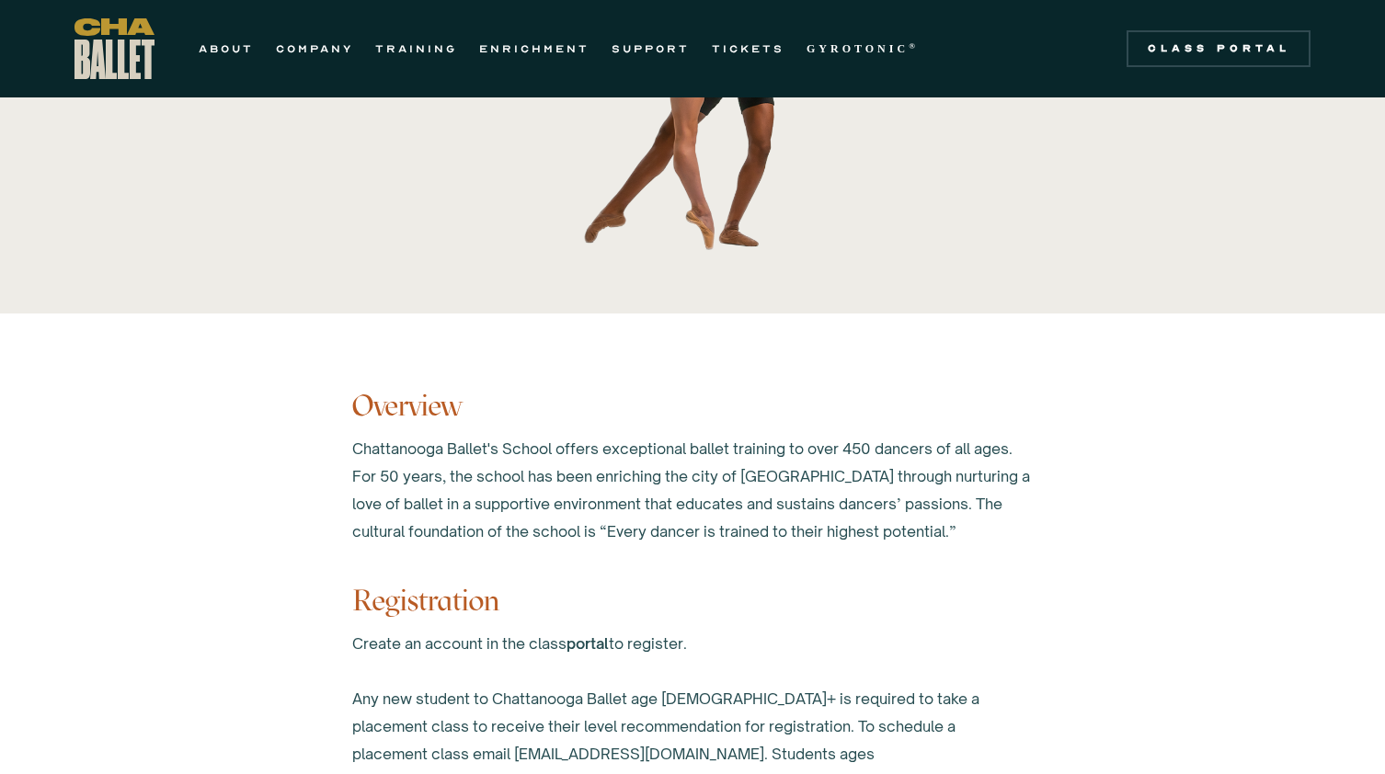
click at [528, 458] on div "Chattanooga Ballet's School offers exceptional ballet training to over 450 danc…" at bounding box center [692, 490] width 680 height 110
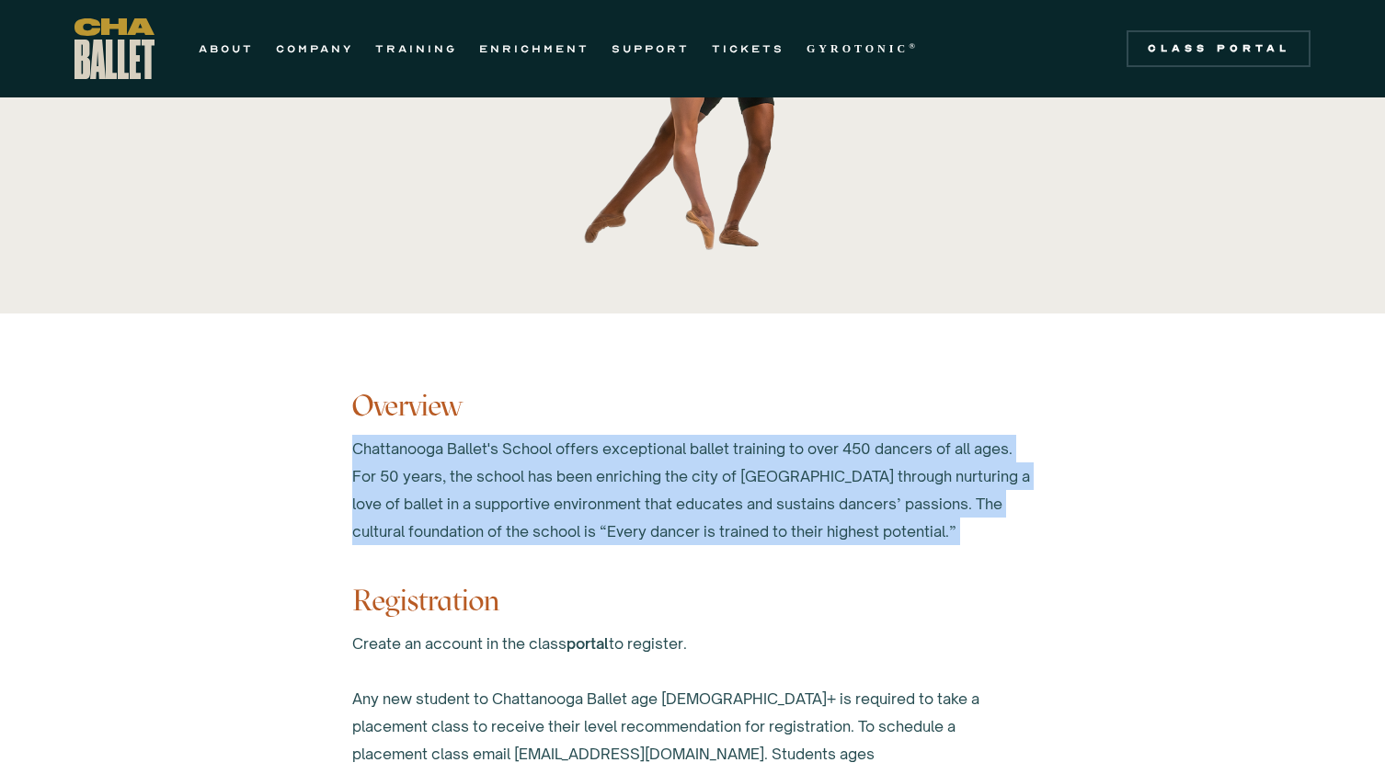
click at [528, 458] on div "Chattanooga Ballet's School offers exceptional ballet training to over 450 danc…" at bounding box center [692, 490] width 680 height 110
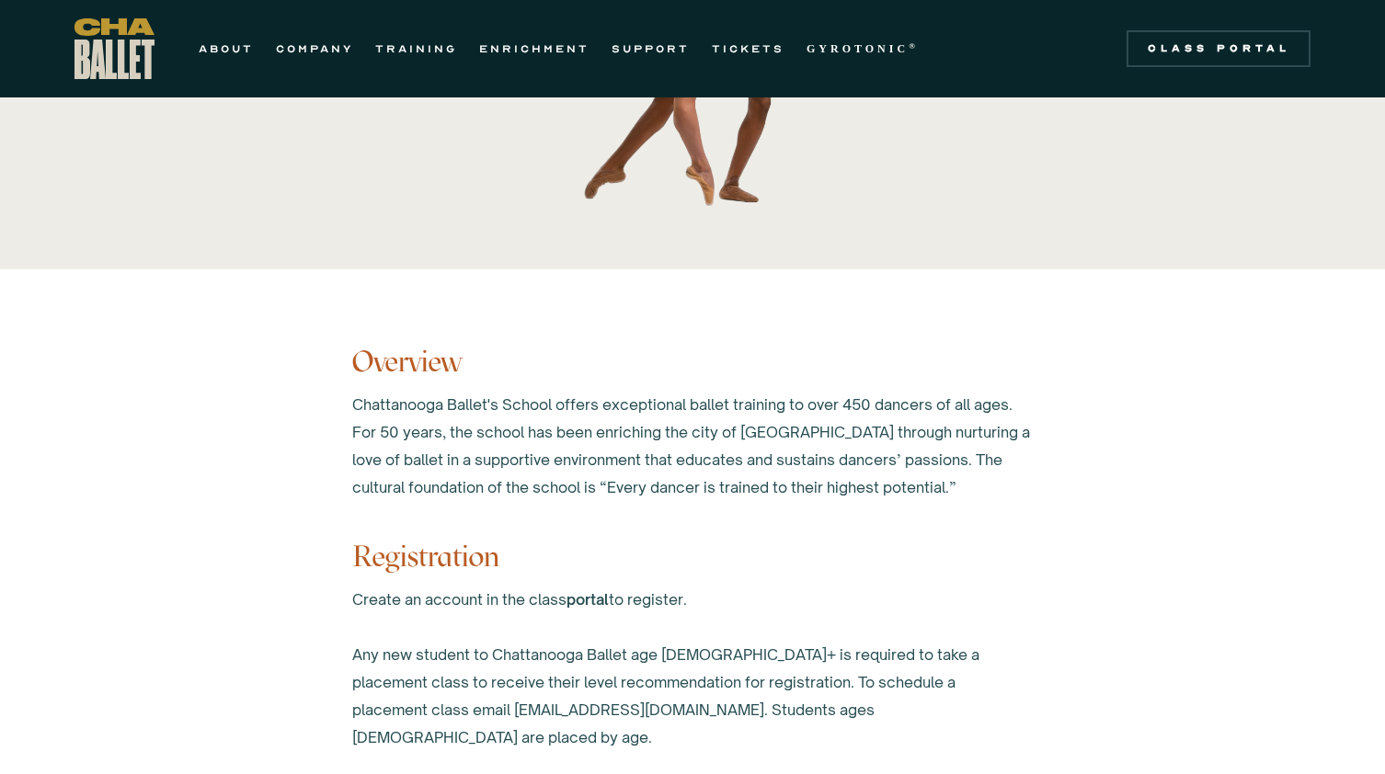
scroll to position [685, 0]
